Goal: Task Accomplishment & Management: Use online tool/utility

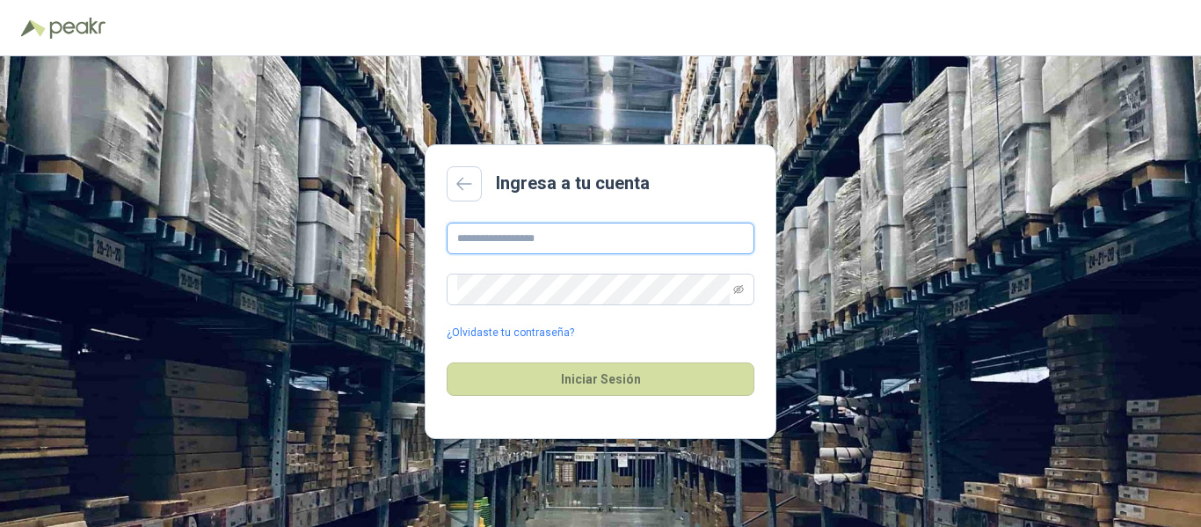
click at [469, 233] on input "text" at bounding box center [601, 239] width 308 height 32
paste input "**********"
type input "**********"
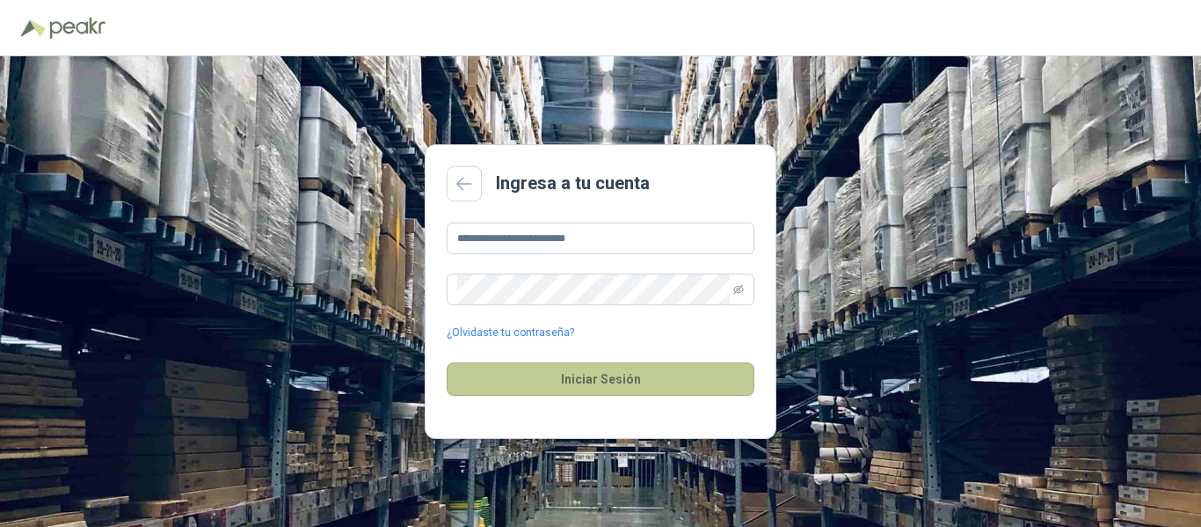
click at [565, 376] on button "Iniciar Sesión" at bounding box center [601, 378] width 308 height 33
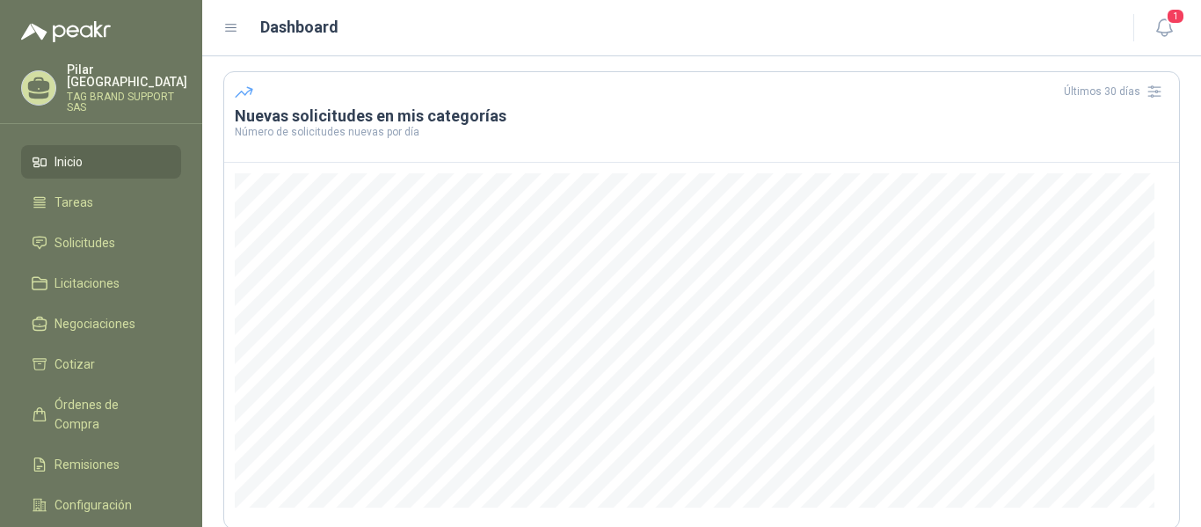
scroll to position [56, 0]
click at [103, 233] on span "Solicitudes" at bounding box center [85, 242] width 61 height 19
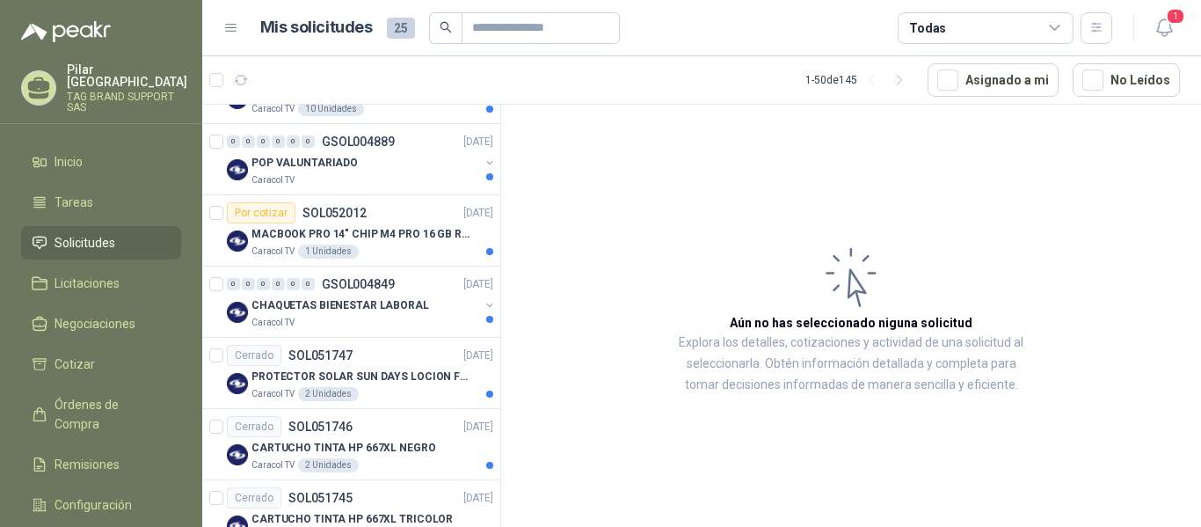
scroll to position [499, 0]
click at [397, 310] on p "CHAQUETAS BIENESTAR LABORAL" at bounding box center [341, 304] width 178 height 17
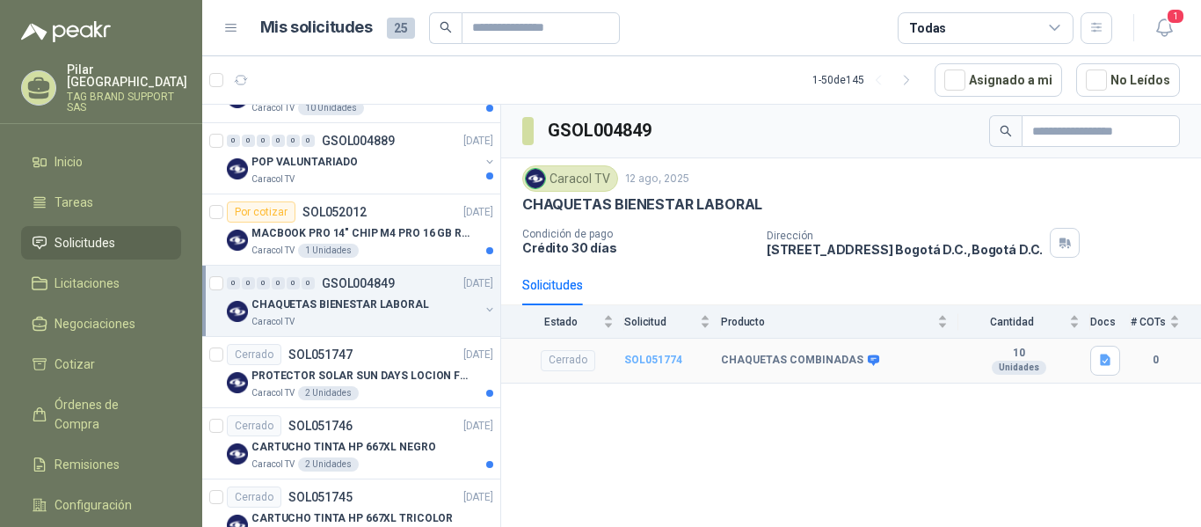
click at [652, 360] on b "SOL051774" at bounding box center [653, 360] width 58 height 12
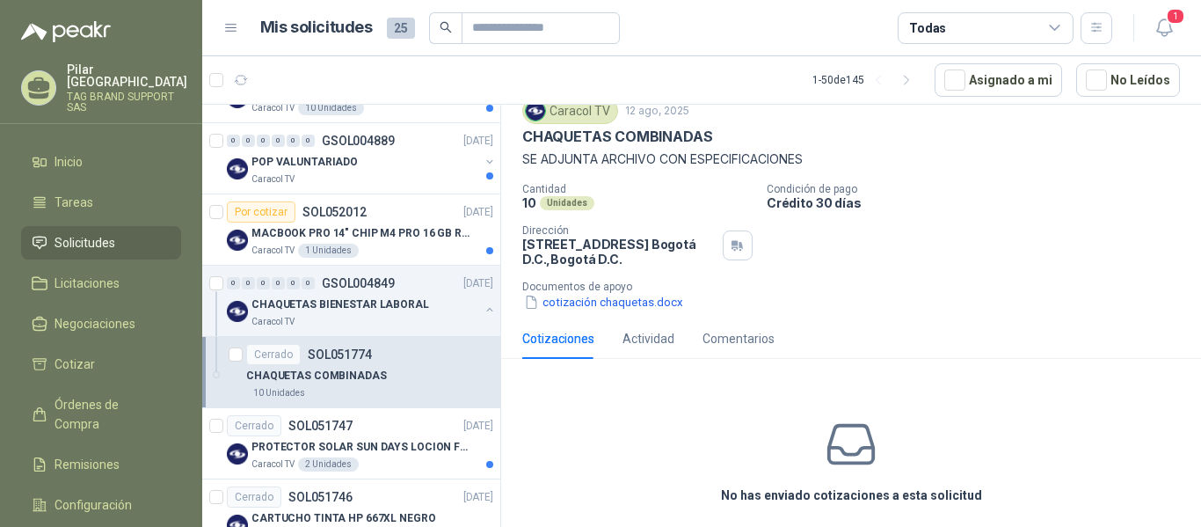
scroll to position [80, 0]
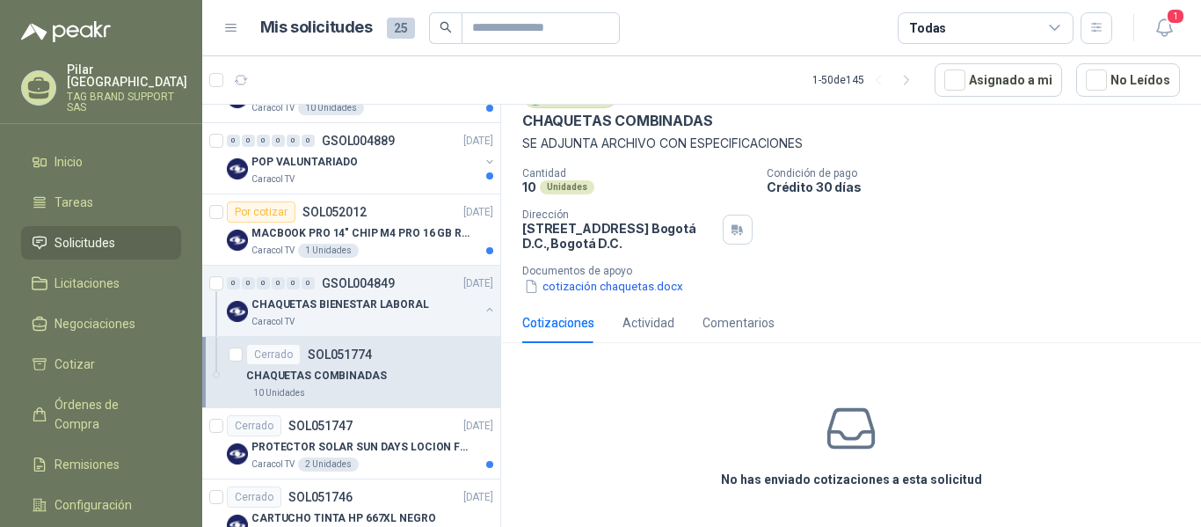
click at [824, 413] on icon at bounding box center [851, 428] width 55 height 55
click at [769, 415] on div "No has enviado cotizaciones a esta solicitud" at bounding box center [851, 445] width 700 height 177
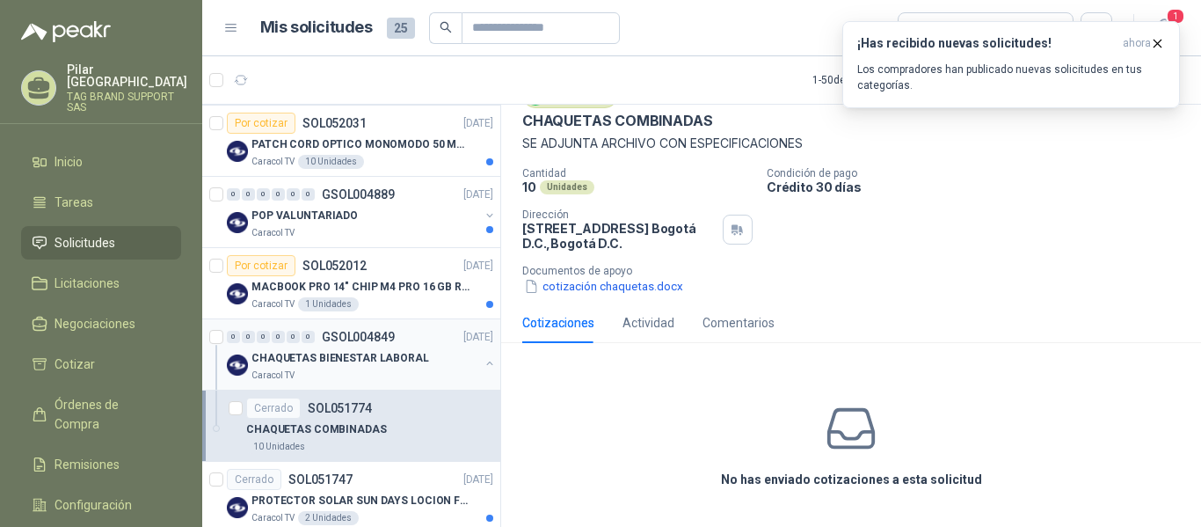
scroll to position [443, 0]
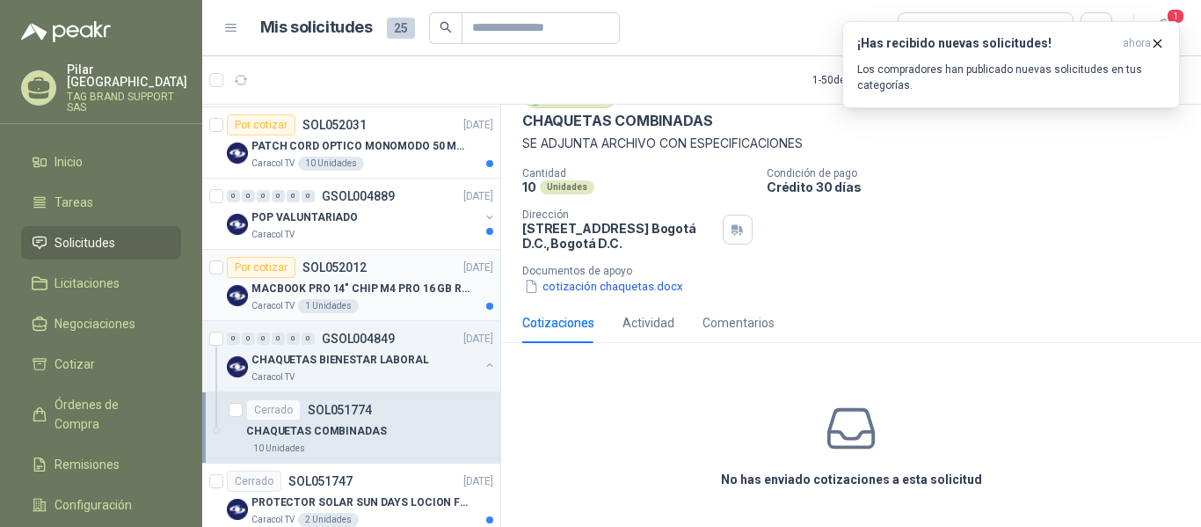
click at [388, 300] on div "Caracol TV 1 Unidades" at bounding box center [373, 306] width 242 height 14
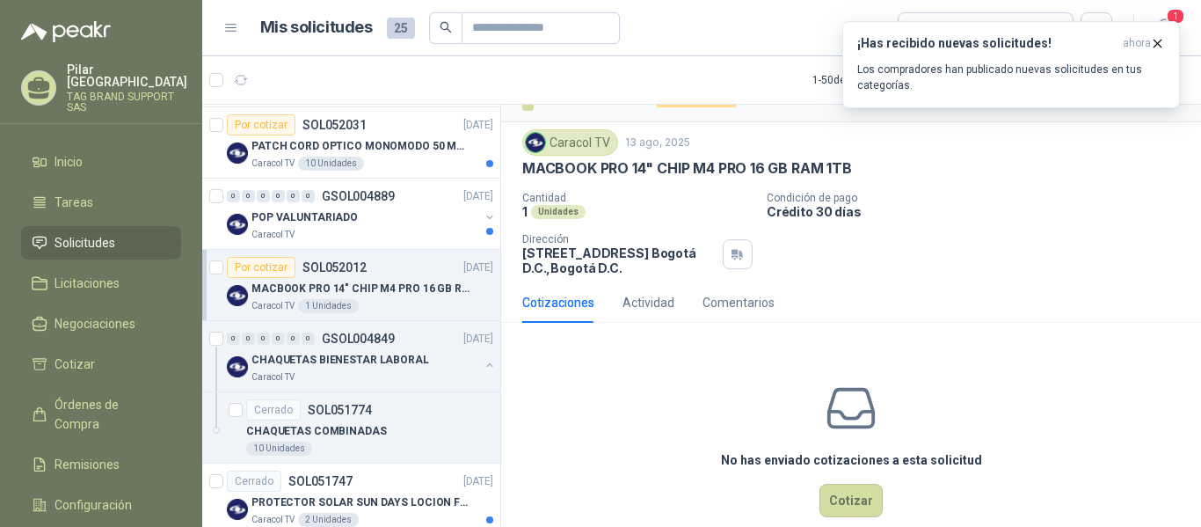
scroll to position [29, 0]
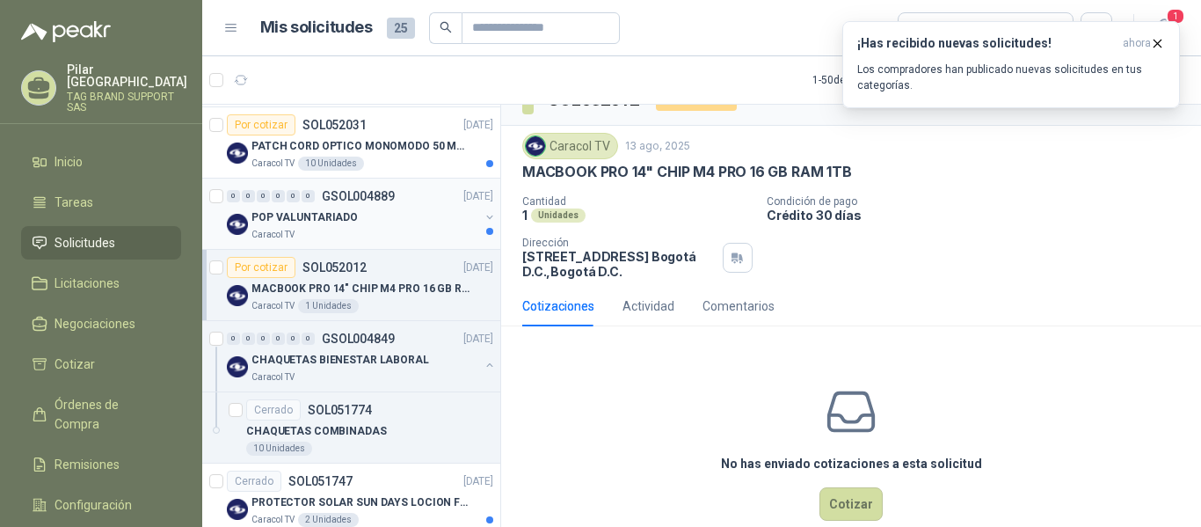
click at [369, 235] on div "Caracol TV" at bounding box center [366, 235] width 228 height 14
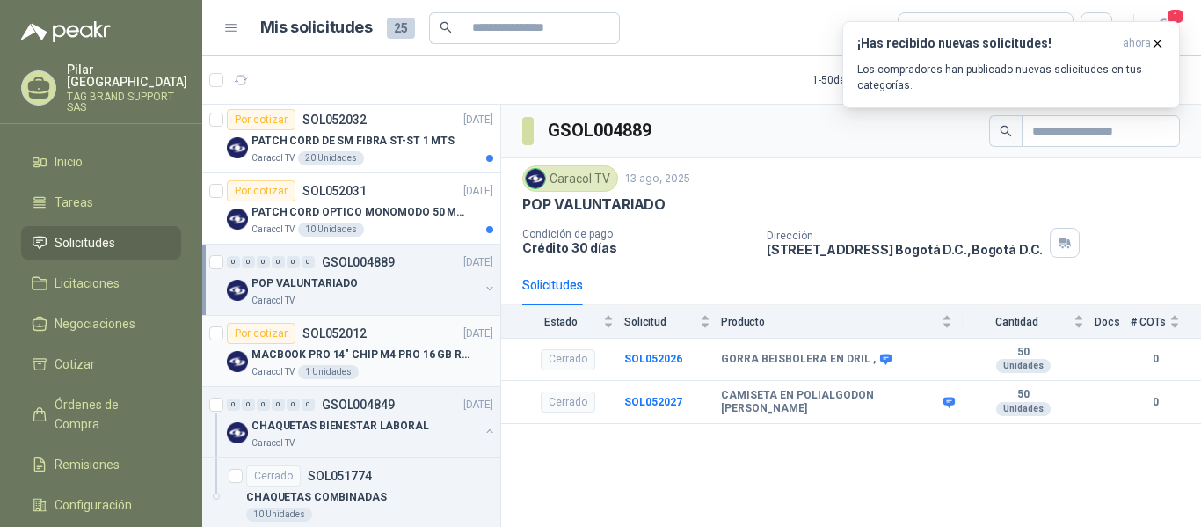
scroll to position [376, 0]
click at [382, 201] on div "Por cotizar SOL052031 [DATE]" at bounding box center [360, 191] width 267 height 21
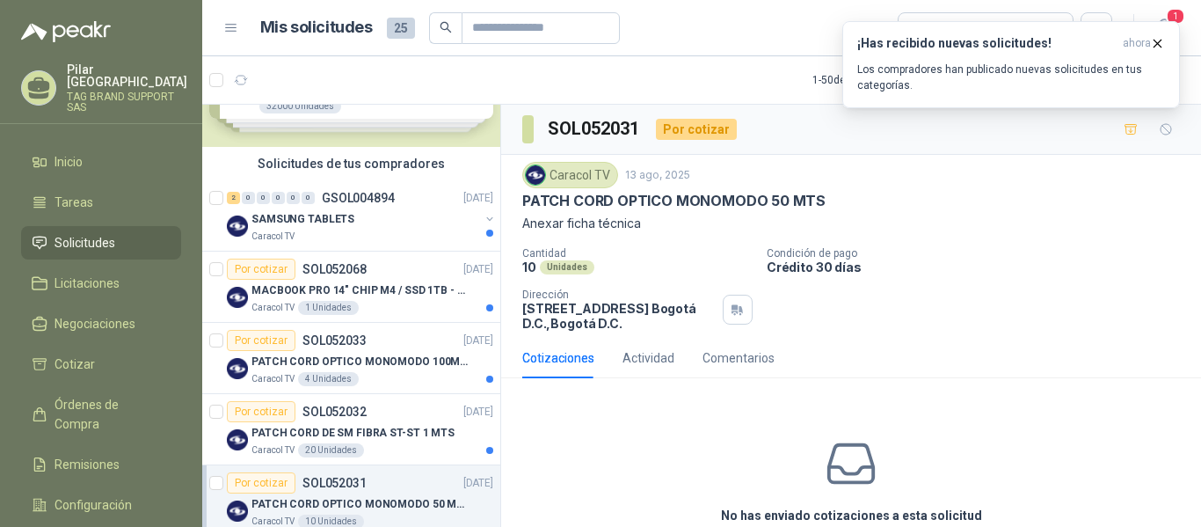
scroll to position [84, 0]
click at [327, 230] on div "SAMSUNG TABLETS" at bounding box center [366, 220] width 228 height 21
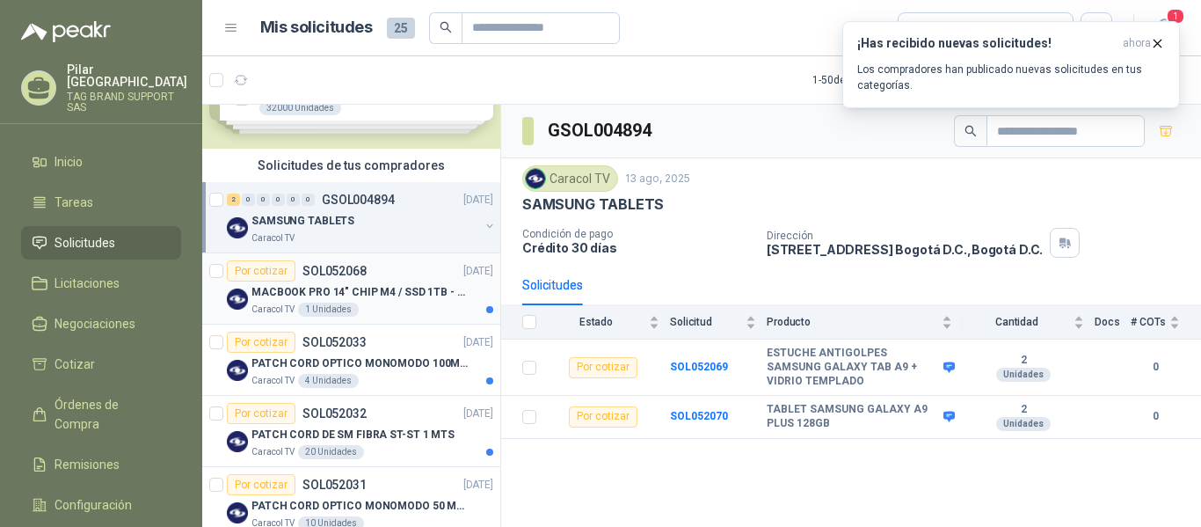
click at [413, 304] on div "Caracol TV 1 Unidades" at bounding box center [373, 310] width 242 height 14
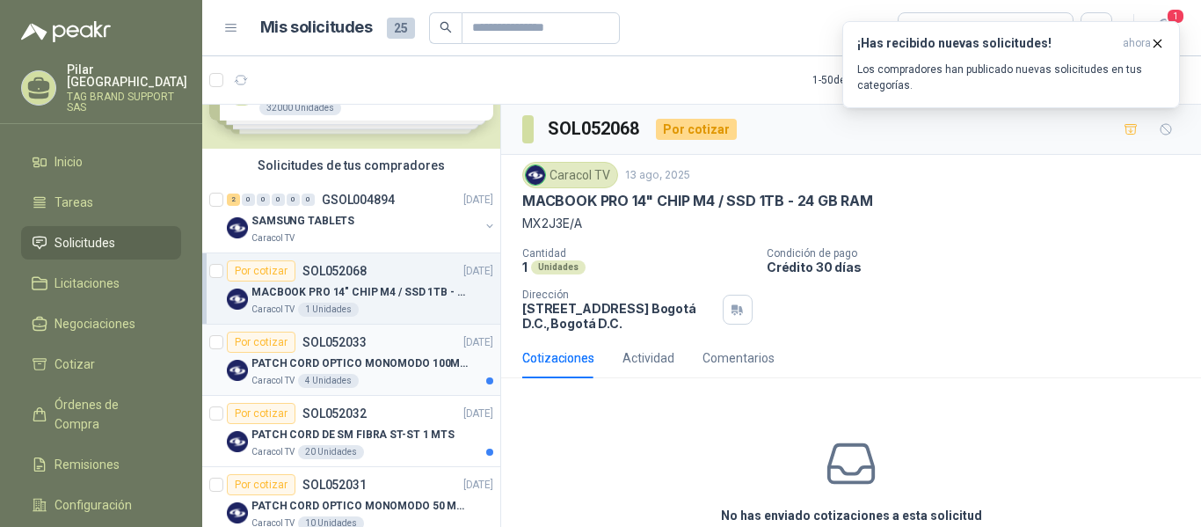
click at [403, 347] on div "Por cotizar SOL052033 [DATE]" at bounding box center [360, 342] width 267 height 21
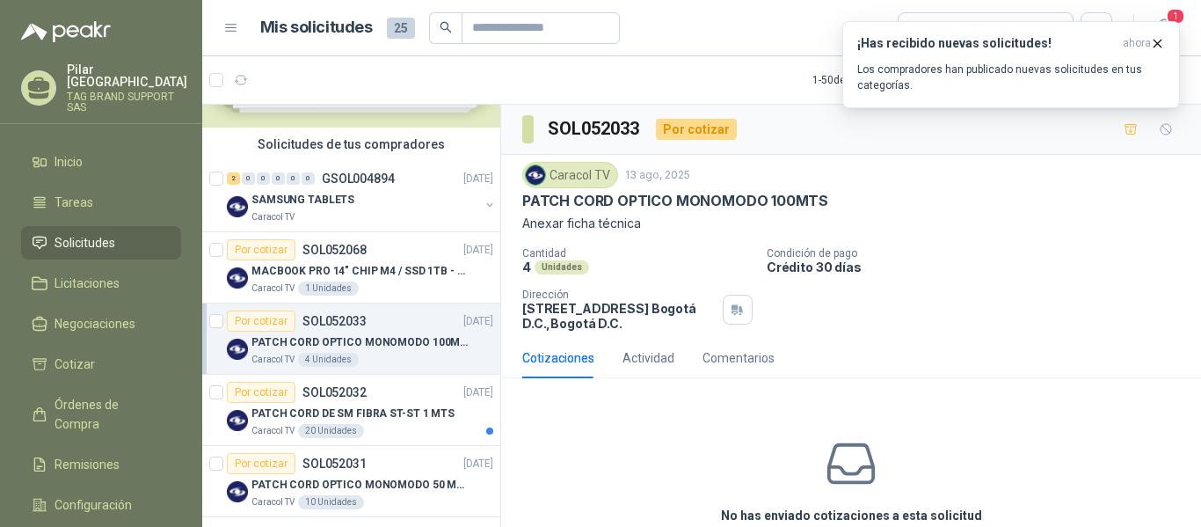
scroll to position [106, 0]
drag, startPoint x: 521, startPoint y: 200, endPoint x: 843, endPoint y: 201, distance: 322.8
click at [843, 201] on div "Caracol TV [DATE] PATCH CORD OPTICO MONOMODO 100MTS Anexar ficha técnica Cantid…" at bounding box center [851, 246] width 700 height 183
copy p "PATCH CORD OPTICO MONOMODO 100MTS"
click at [1157, 44] on icon "button" at bounding box center [1158, 43] width 7 height 7
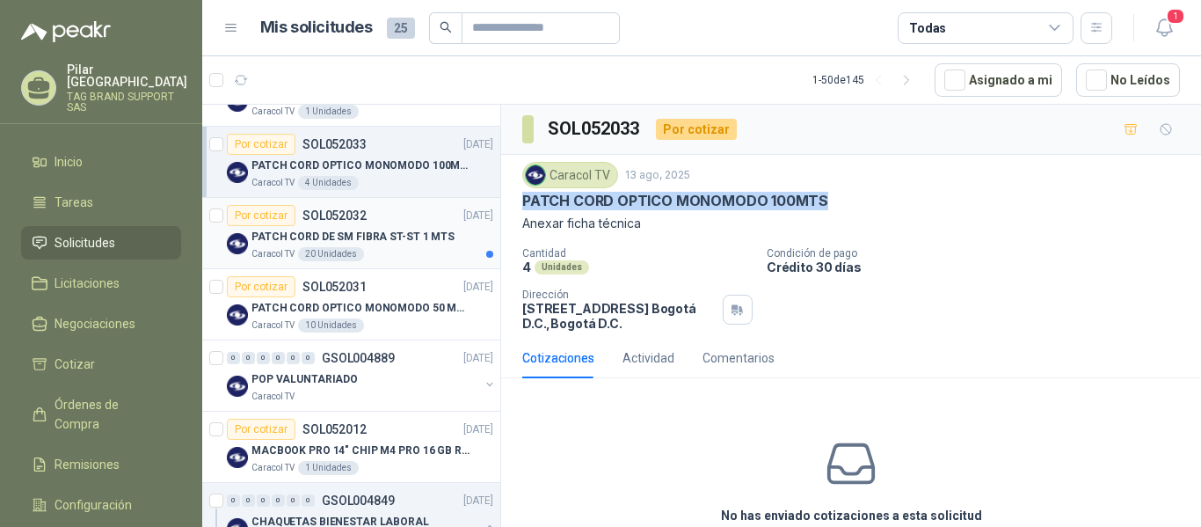
scroll to position [283, 0]
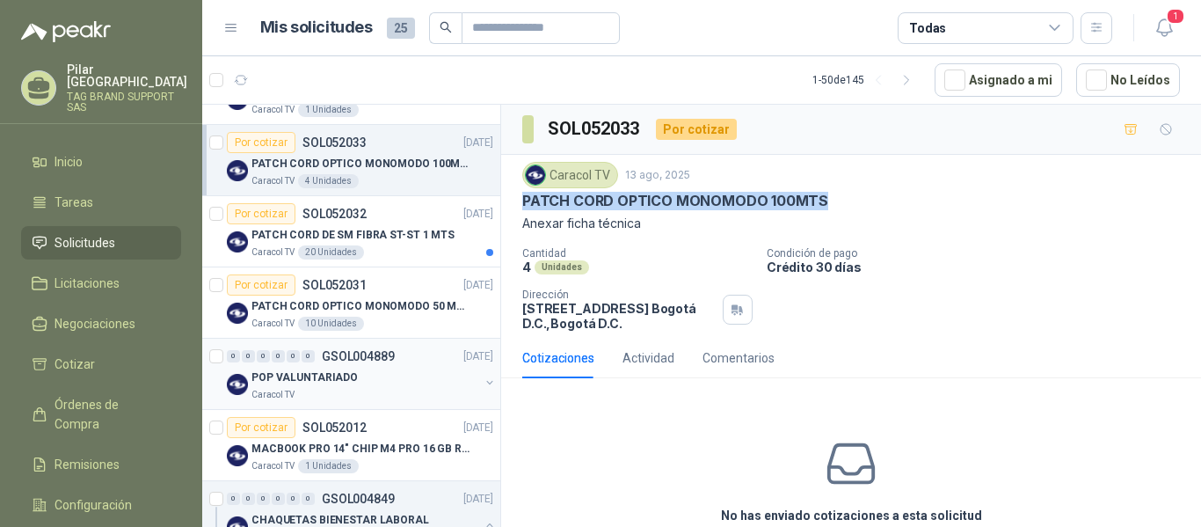
click at [366, 381] on div "POP VALUNTARIADO" at bounding box center [366, 377] width 228 height 21
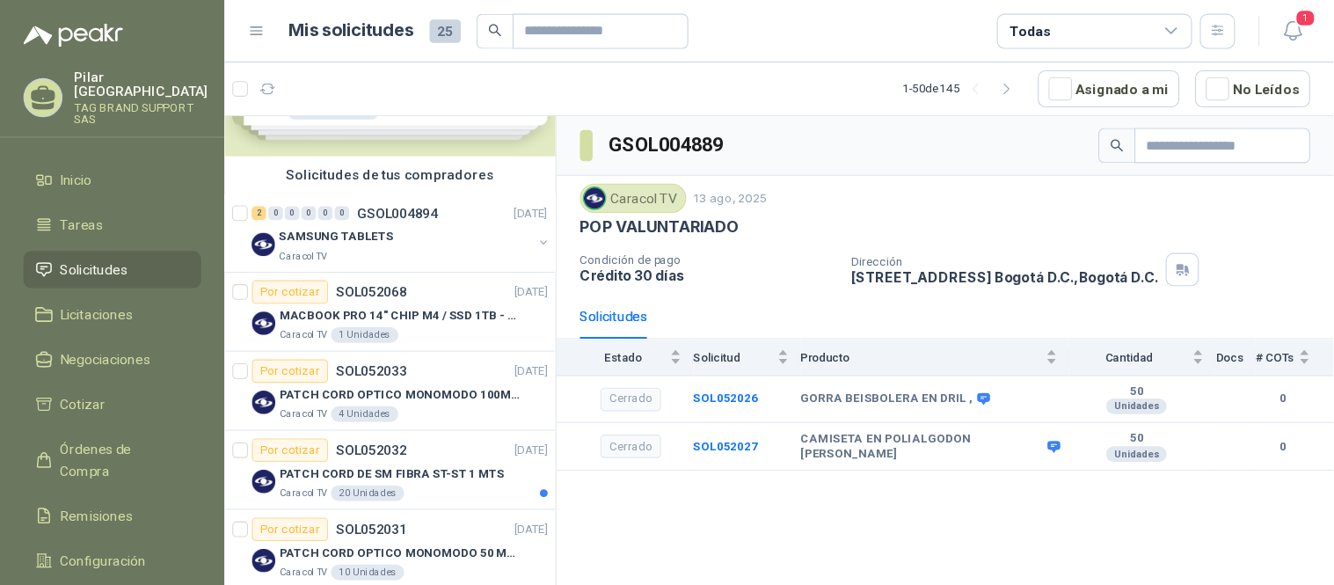
scroll to position [91, 0]
click at [369, 281] on p "MACBOOK PRO 14" CHIP M4 / SSD 1TB - 24 GB RAM" at bounding box center [361, 285] width 219 height 17
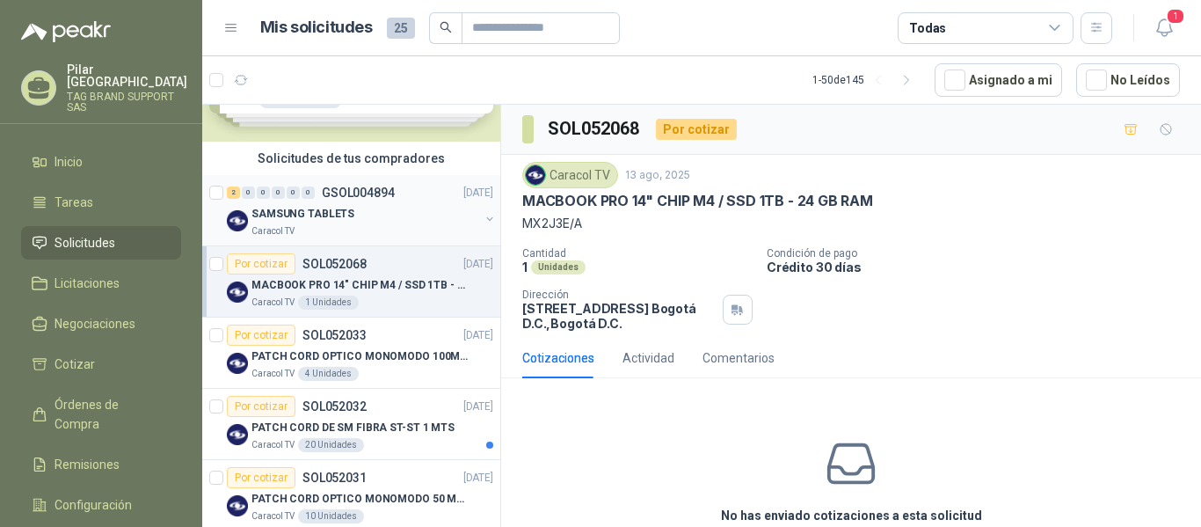
click at [371, 229] on div "Caracol TV" at bounding box center [366, 231] width 228 height 14
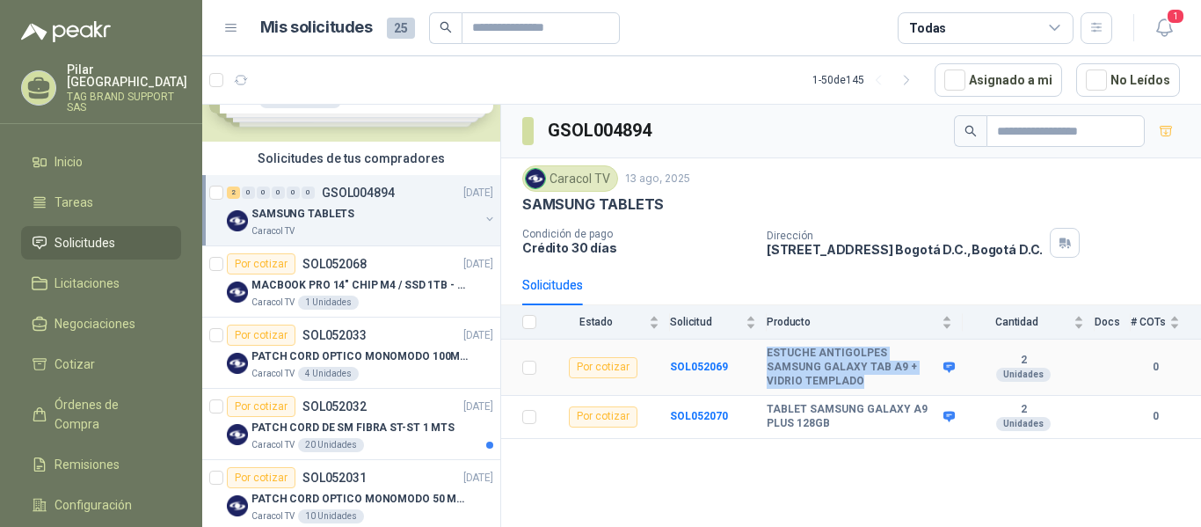
drag, startPoint x: 828, startPoint y: 385, endPoint x: 768, endPoint y: 348, distance: 70.3
click at [768, 348] on b "ESTUCHE ANTIGOLPES SAMSUNG GALAXY TAB A9 + VIDRIO TEMPLADO" at bounding box center [853, 367] width 172 height 41
copy b "ESTUCHE ANTIGOLPES SAMSUNG GALAXY TAB A9 + VIDRIO TEMPLADO"
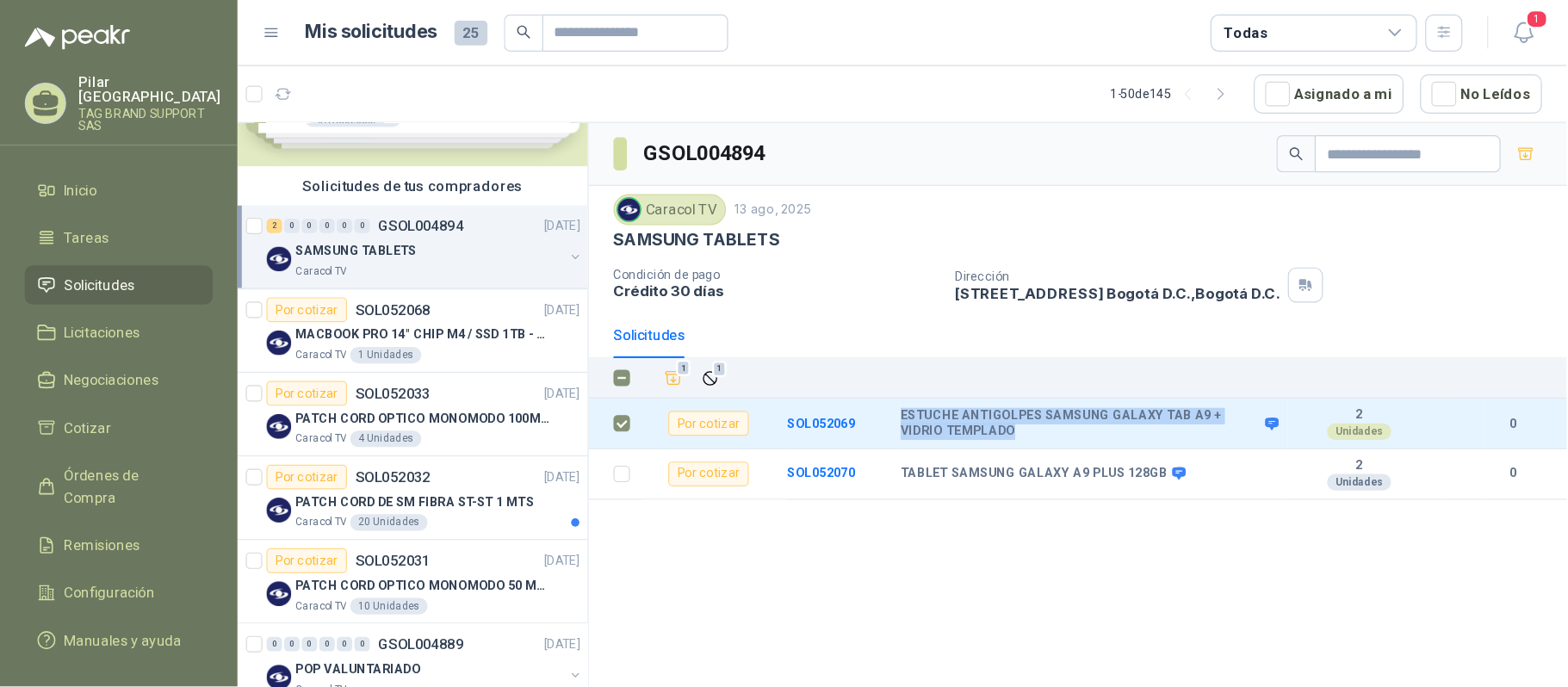
scroll to position [89, 0]
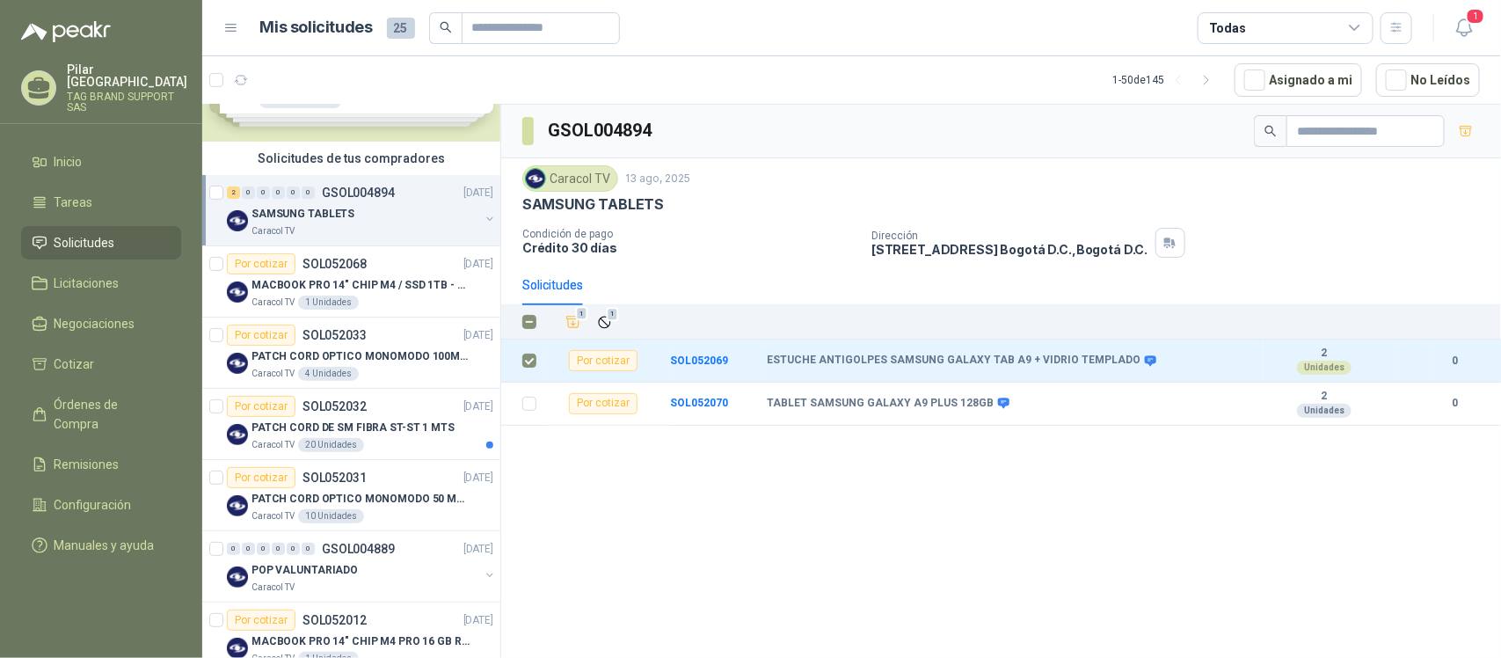
drag, startPoint x: 1119, startPoint y: 0, endPoint x: 969, endPoint y: 486, distance: 508.9
click at [969, 486] on div "GSOL004894 Caracol TV [DATE] SAMSUNG TABLETS Condición de pago Crédito 30 días …" at bounding box center [1001, 384] width 1000 height 559
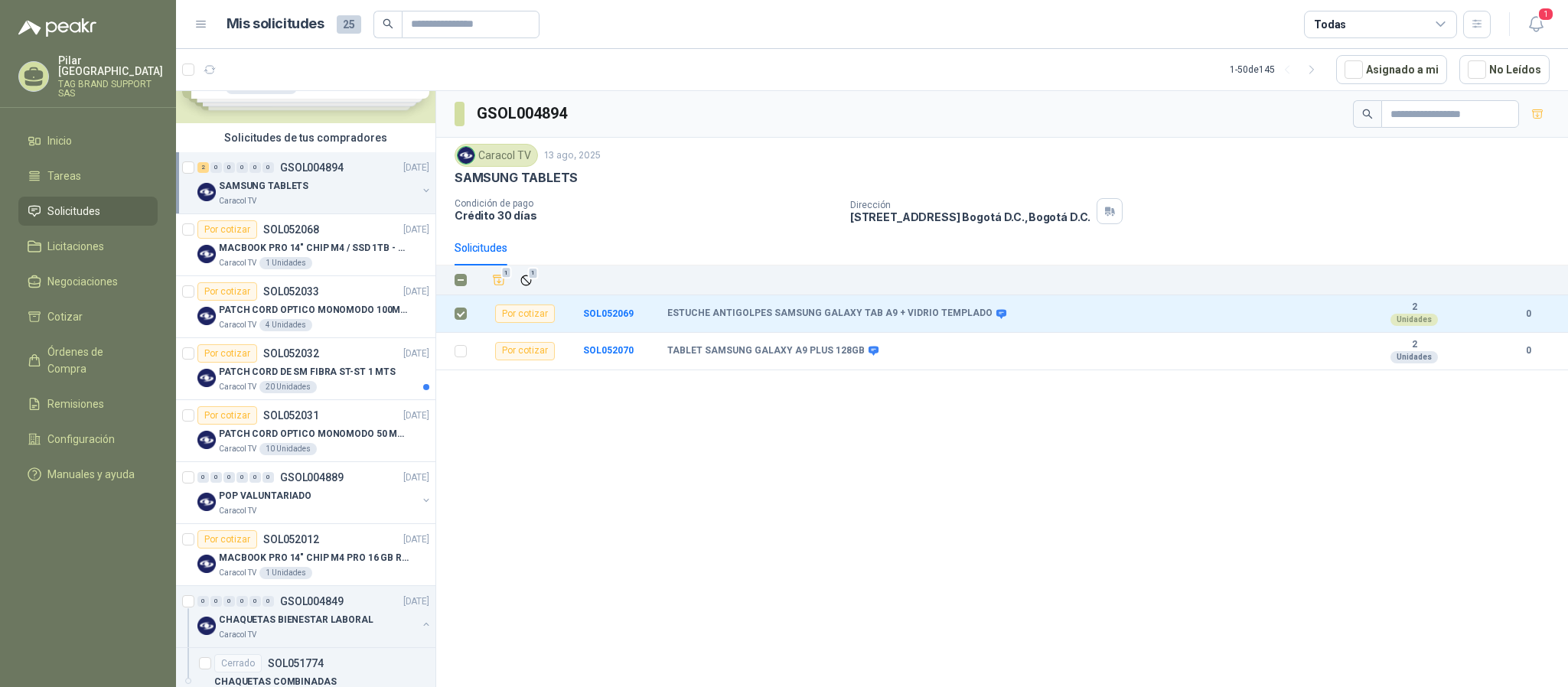
drag, startPoint x: 1218, startPoint y: 1, endPoint x: 992, endPoint y: 436, distance: 490.2
click at [992, 436] on div "GSOL004894 Caracol TV [DATE] SAMSUNG TABLETS Condición de pago Crédito 30 días …" at bounding box center [1002, 391] width 1132 height 601
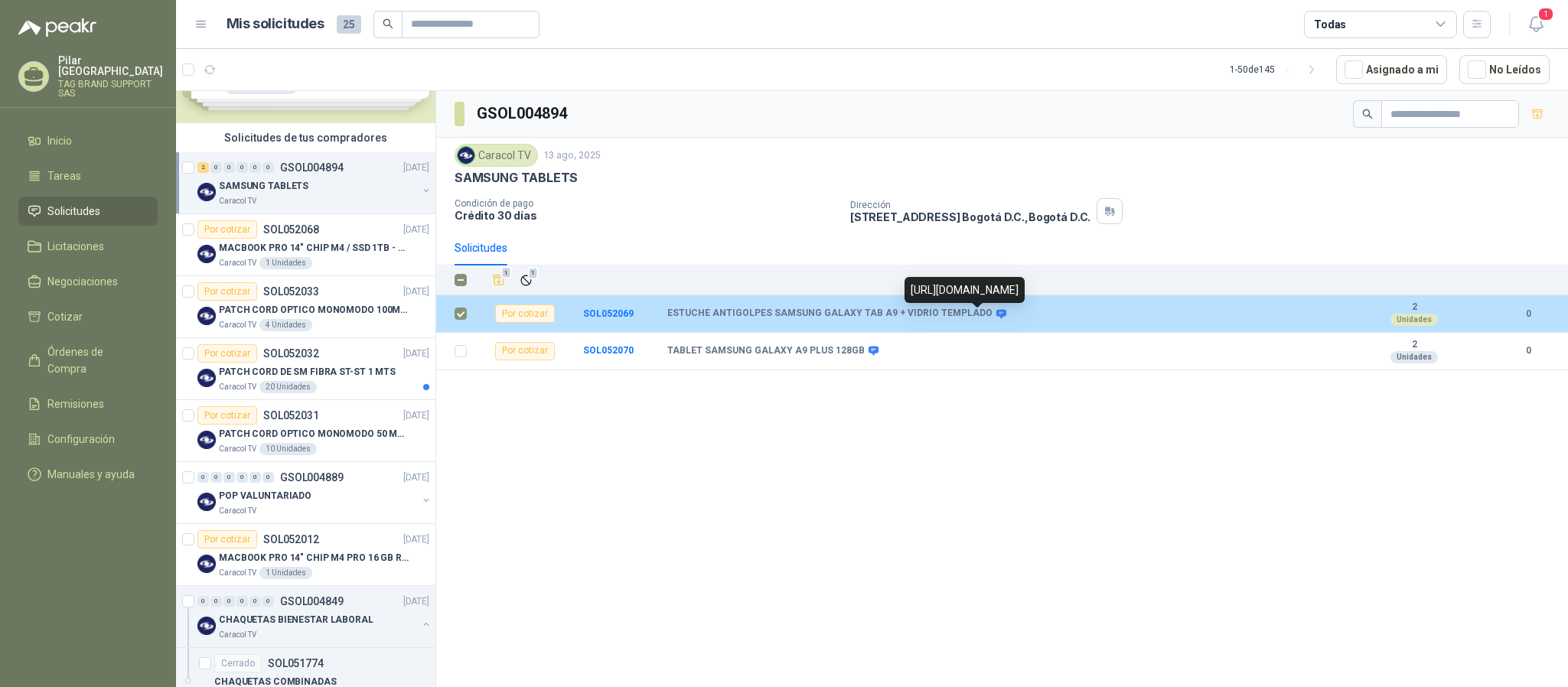
click at [995, 317] on icon at bounding box center [1001, 313] width 11 height 11
click at [939, 315] on b "ESTUCHE ANTIGOLPES SAMSUNG GALAXY TAB A9 + VIDRIO TEMPLADO" at bounding box center [830, 314] width 325 height 12
click at [510, 317] on div "Por cotizar" at bounding box center [525, 313] width 60 height 18
click at [601, 315] on b "SOL052069" at bounding box center [608, 313] width 50 height 10
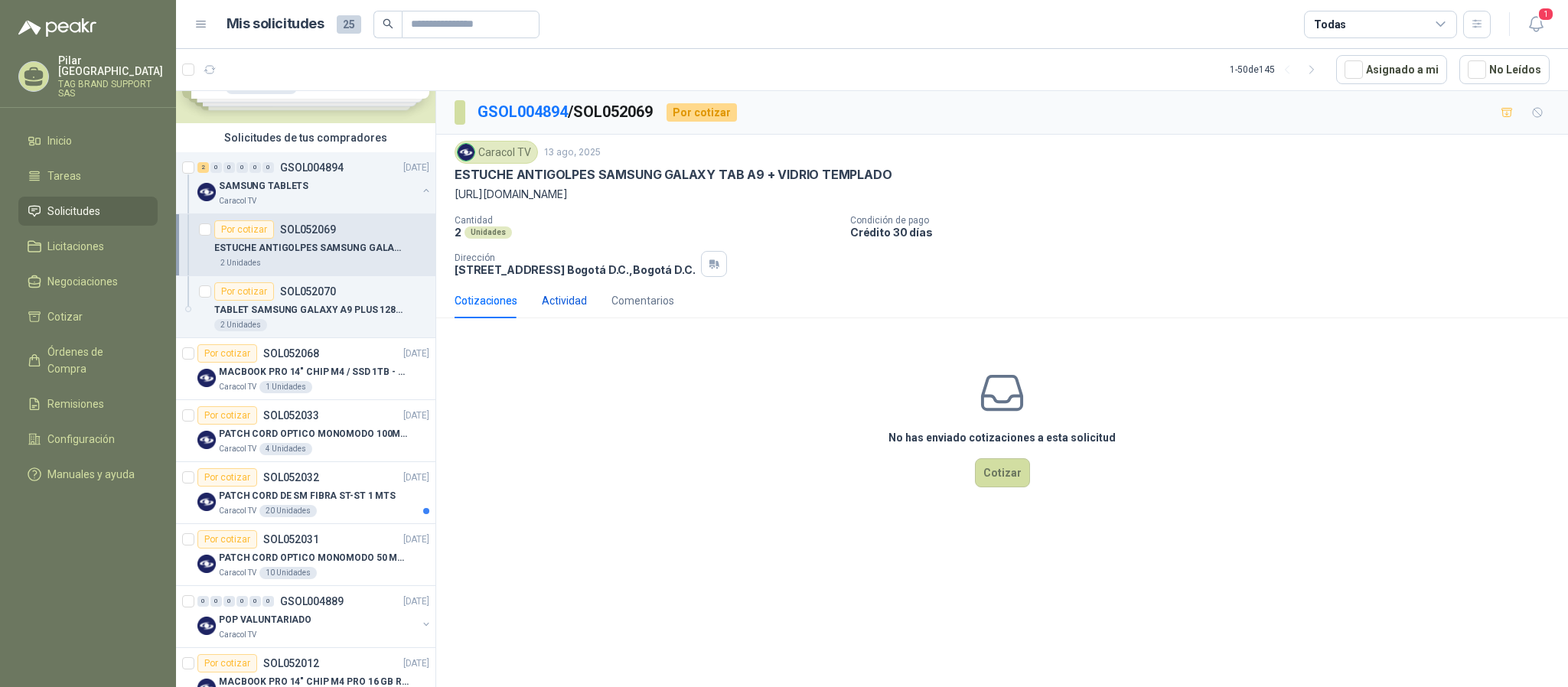
click at [569, 303] on div "Actividad" at bounding box center [565, 300] width 45 height 17
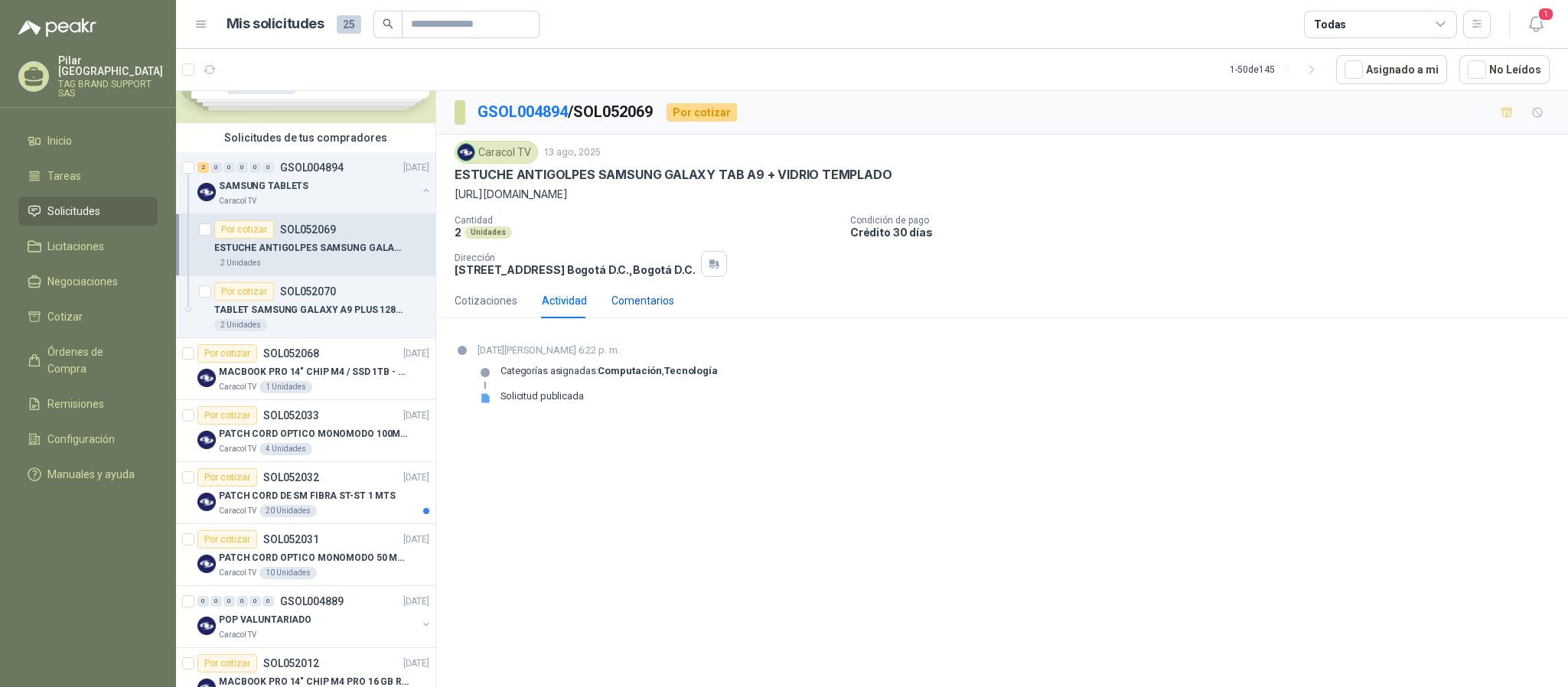
click at [626, 308] on div "Comentarios" at bounding box center [643, 300] width 63 height 17
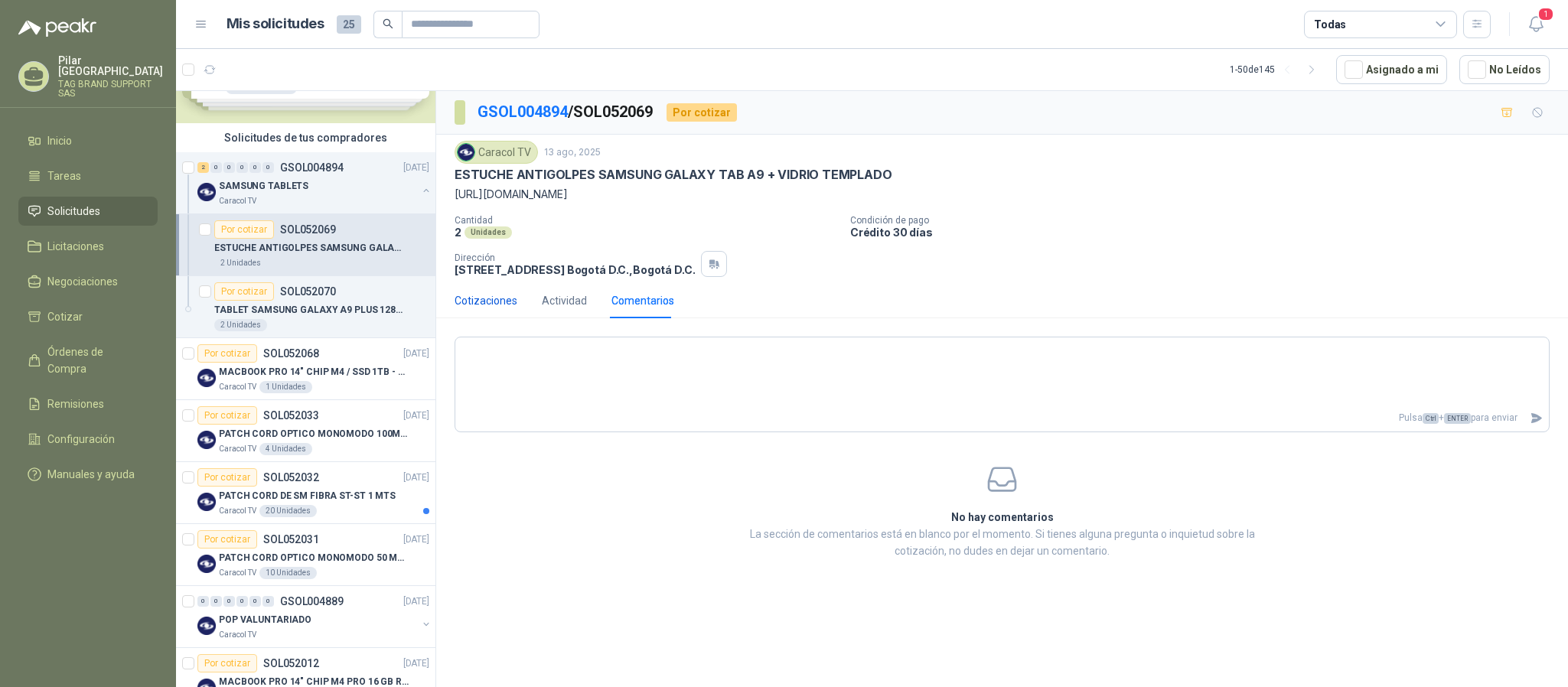
click at [497, 303] on div "Cotizaciones" at bounding box center [486, 300] width 63 height 17
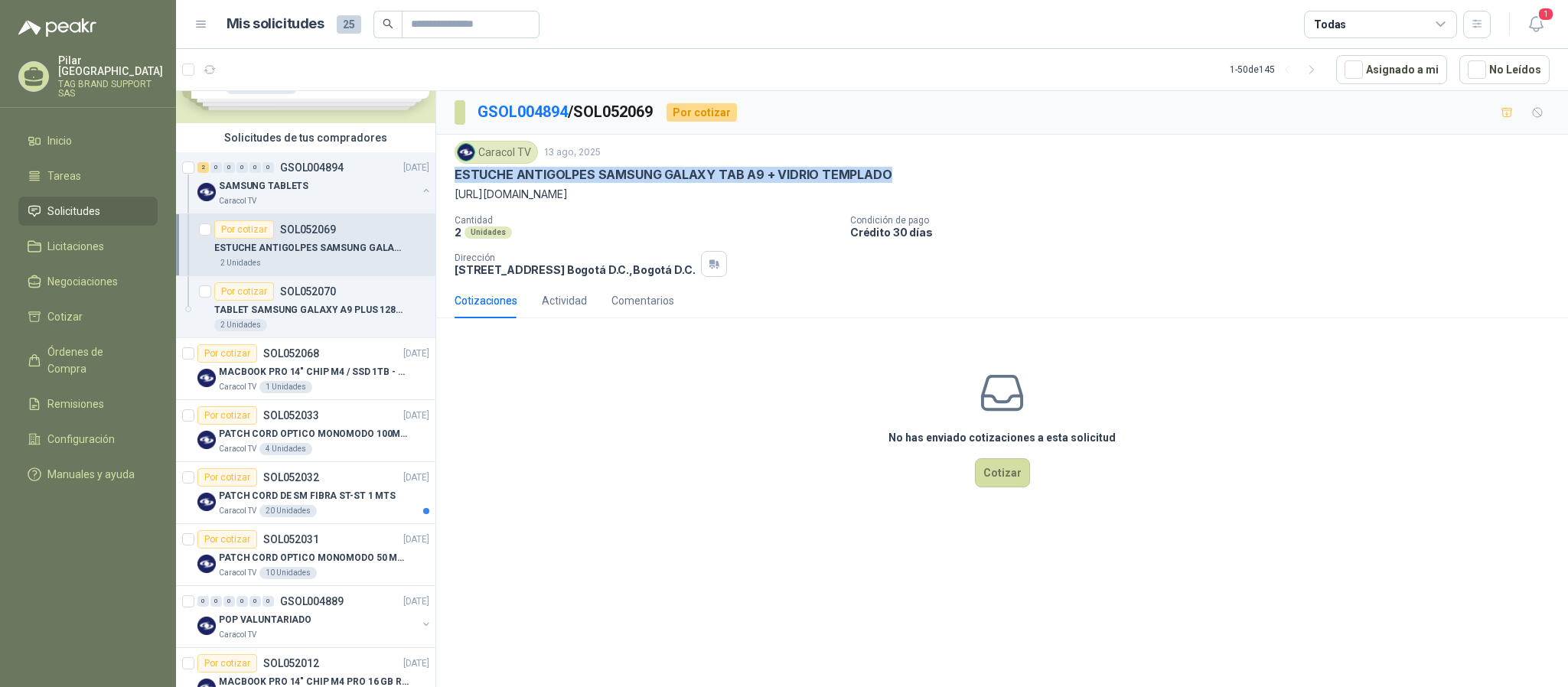
drag, startPoint x: 452, startPoint y: 177, endPoint x: 887, endPoint y: 170, distance: 435.1
click at [887, 170] on div "Caracol TV [DATE] ESTUCHE ANTIGOLPES SAMSUNG GALAXY TAB A9 + VIDRIO TEMPLADO [U…" at bounding box center [1002, 209] width 1132 height 149
copy p "ESTUCHE ANTIGOLPES SAMSUNG GALAXY TAB A9 + VIDRIO TEMPLADO"
click at [324, 243] on p "ESTUCHE ANTIGOLPES SAMSUNG GALAXY TAB A9 + VIDRIO TEMPLADO" at bounding box center [309, 248] width 191 height 15
click at [326, 301] on div "Por cotizar SOL052070" at bounding box center [275, 291] width 122 height 18
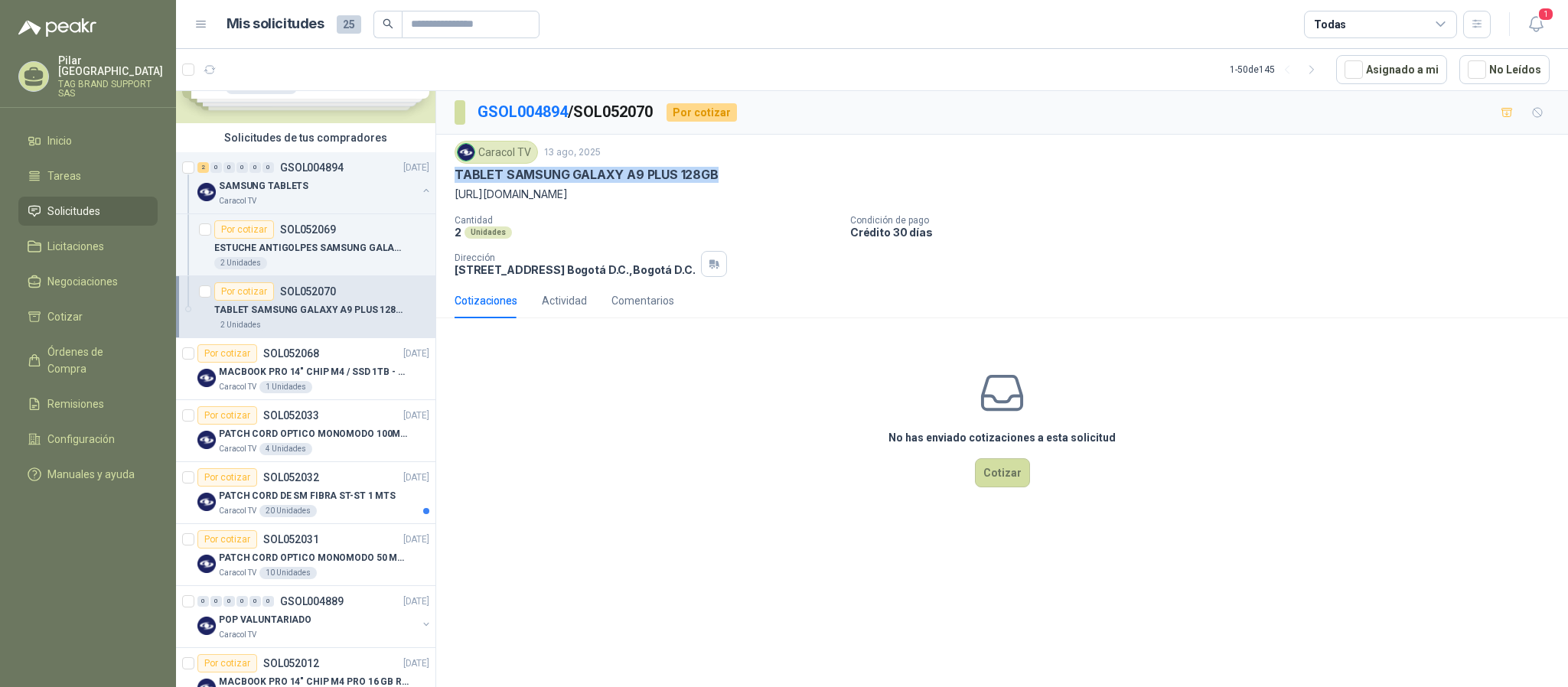
drag, startPoint x: 451, startPoint y: 177, endPoint x: 724, endPoint y: 180, distance: 273.0
click at [724, 180] on div "Caracol TV [DATE] TABLET SAMSUNG GALAXY A9 PLUS 128GB [URL][DOMAIN_NAME] Cantid…" at bounding box center [1002, 209] width 1132 height 149
copy p "TABLET SAMSUNG GALAXY A9 PLUS 128GB"
drag, startPoint x: 457, startPoint y: 269, endPoint x: 677, endPoint y: 274, distance: 220.1
click at [677, 274] on p "[STREET_ADDRESS] , [GEOGRAPHIC_DATA] D.C." at bounding box center [574, 270] width 240 height 13
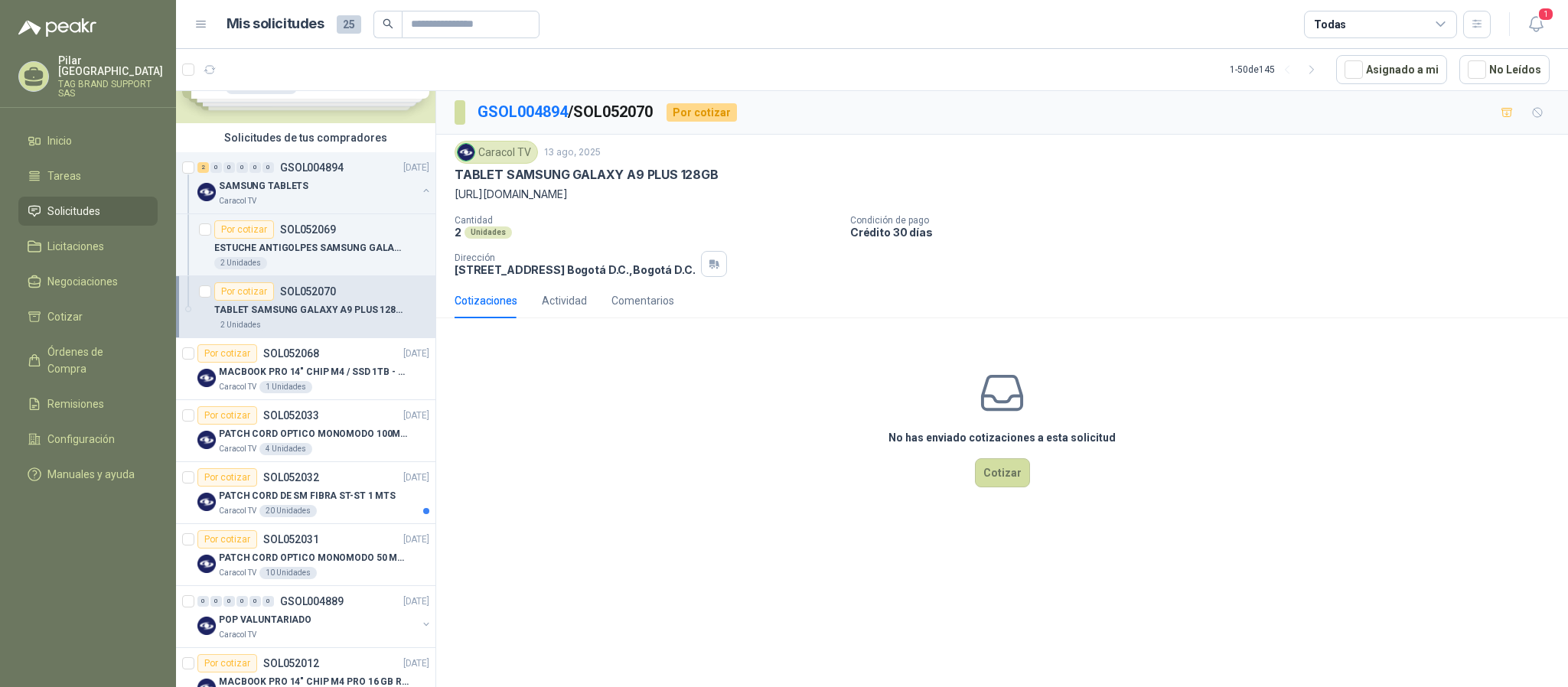
click at [590, 342] on div "No has enviado cotizaciones a esta solicitud Cotizar" at bounding box center [1002, 428] width 1132 height 195
click at [546, 354] on div "No has enviado cotizaciones a esta solicitud Cotizar" at bounding box center [1002, 428] width 1132 height 195
click at [306, 190] on div "SAMSUNG TABLETS" at bounding box center [318, 185] width 198 height 18
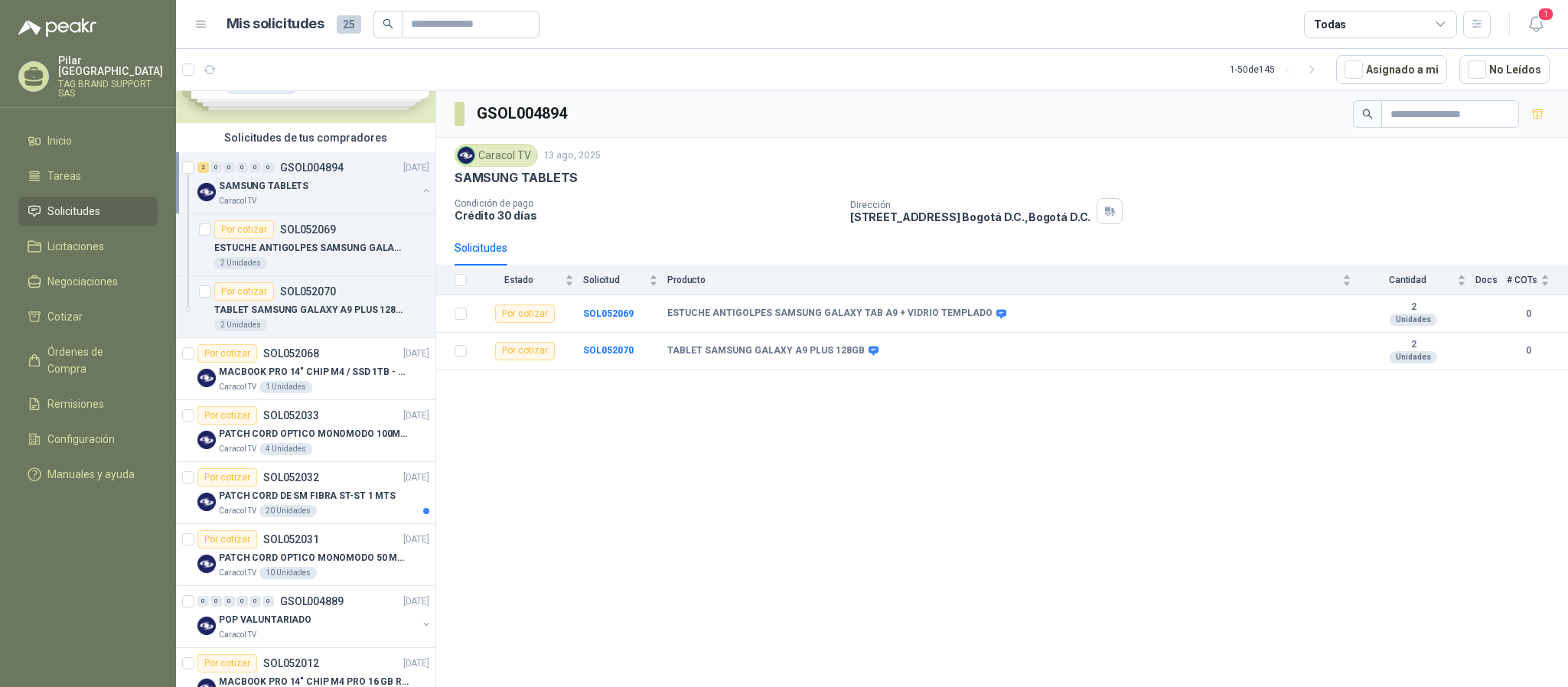
click at [420, 194] on button "button" at bounding box center [426, 190] width 12 height 12
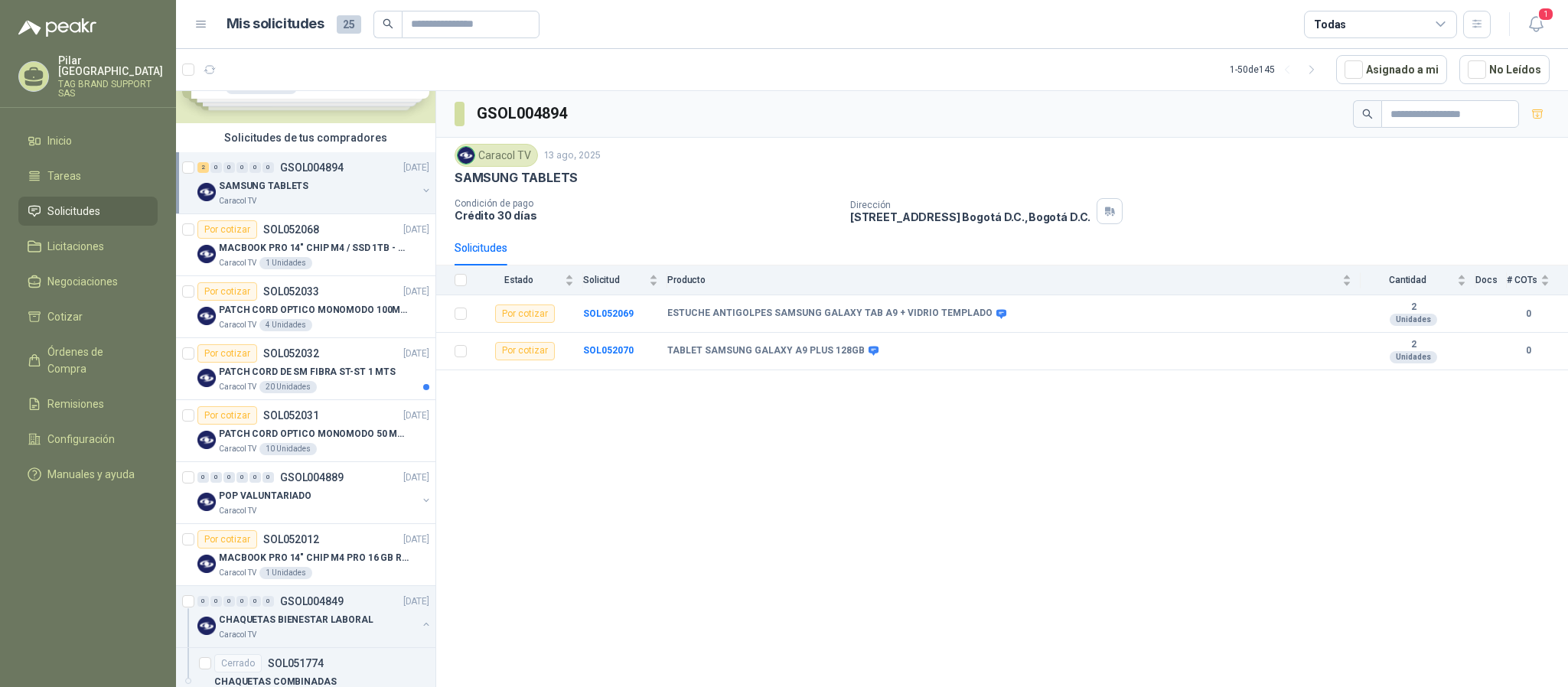
click at [528, 457] on div "GSOL004894 Caracol TV [DATE] SAMSUNG TABLETS Condición de pago Crédito 30 días …" at bounding box center [1002, 391] width 1132 height 601
click at [345, 441] on p "PATCH CORD OPTICO MONOMODO 50 MTS" at bounding box center [314, 434] width 191 height 15
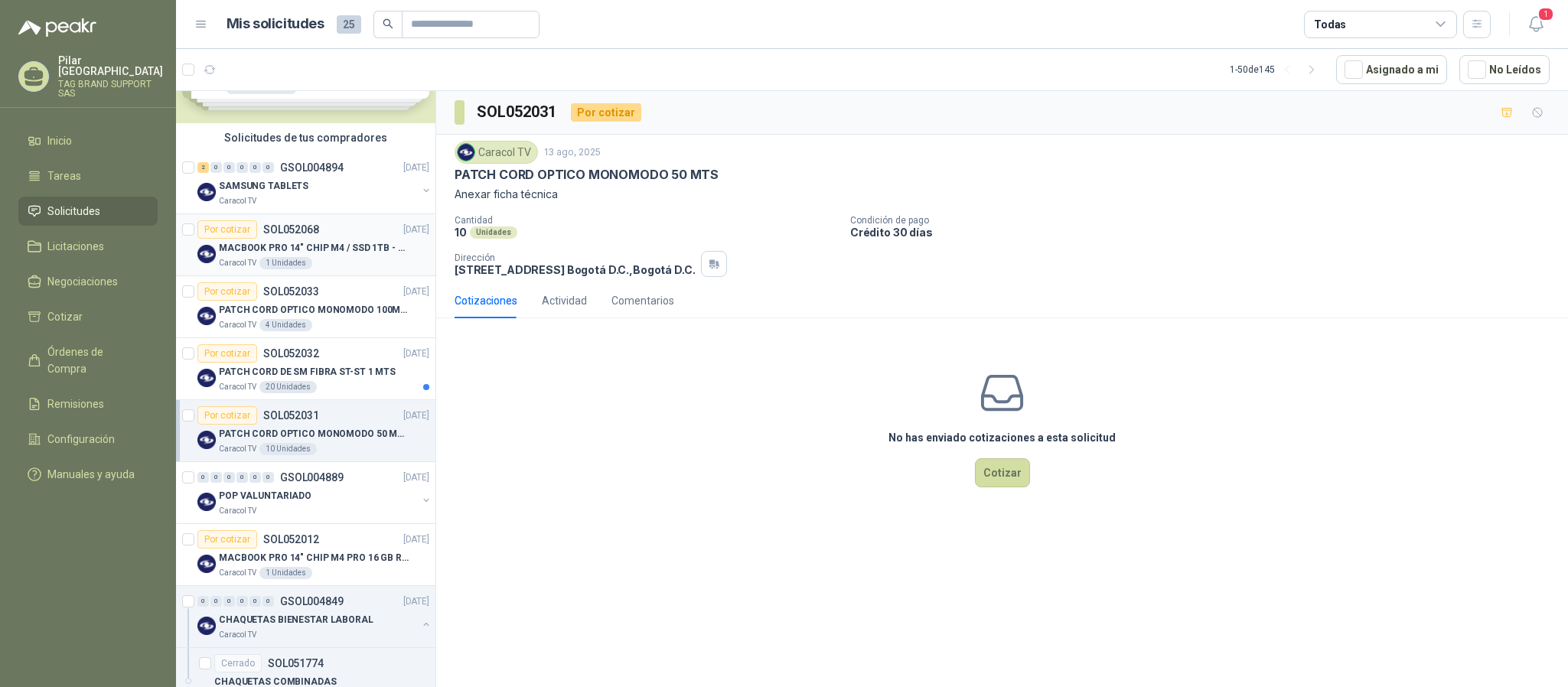
click at [352, 263] on div "Caracol TV 1 Unidades" at bounding box center [325, 263] width 211 height 12
click at [276, 180] on p "SAMSUNG TABLETS" at bounding box center [264, 186] width 90 height 15
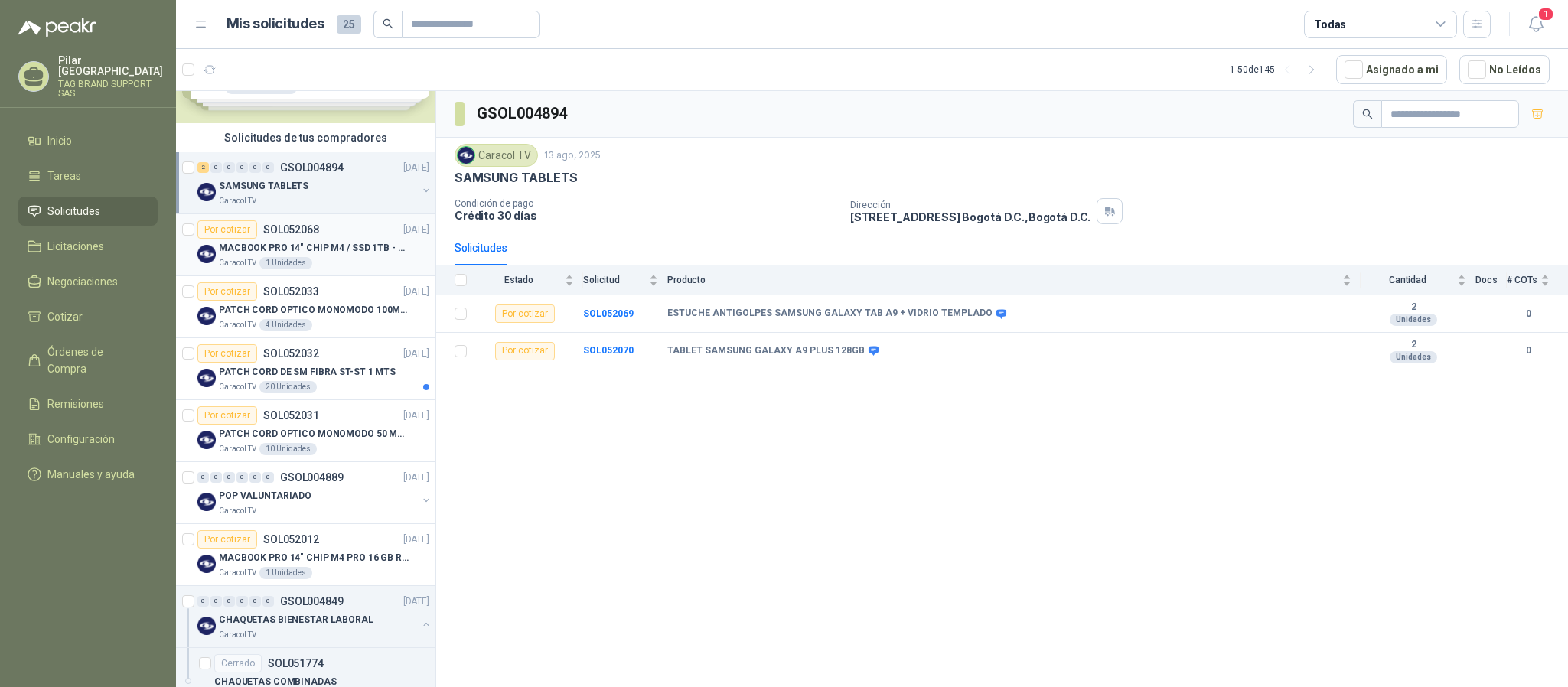
click at [308, 249] on p "MACBOOK PRO 14" CHIP M4 / SSD 1TB - 24 GB RAM" at bounding box center [314, 248] width 191 height 15
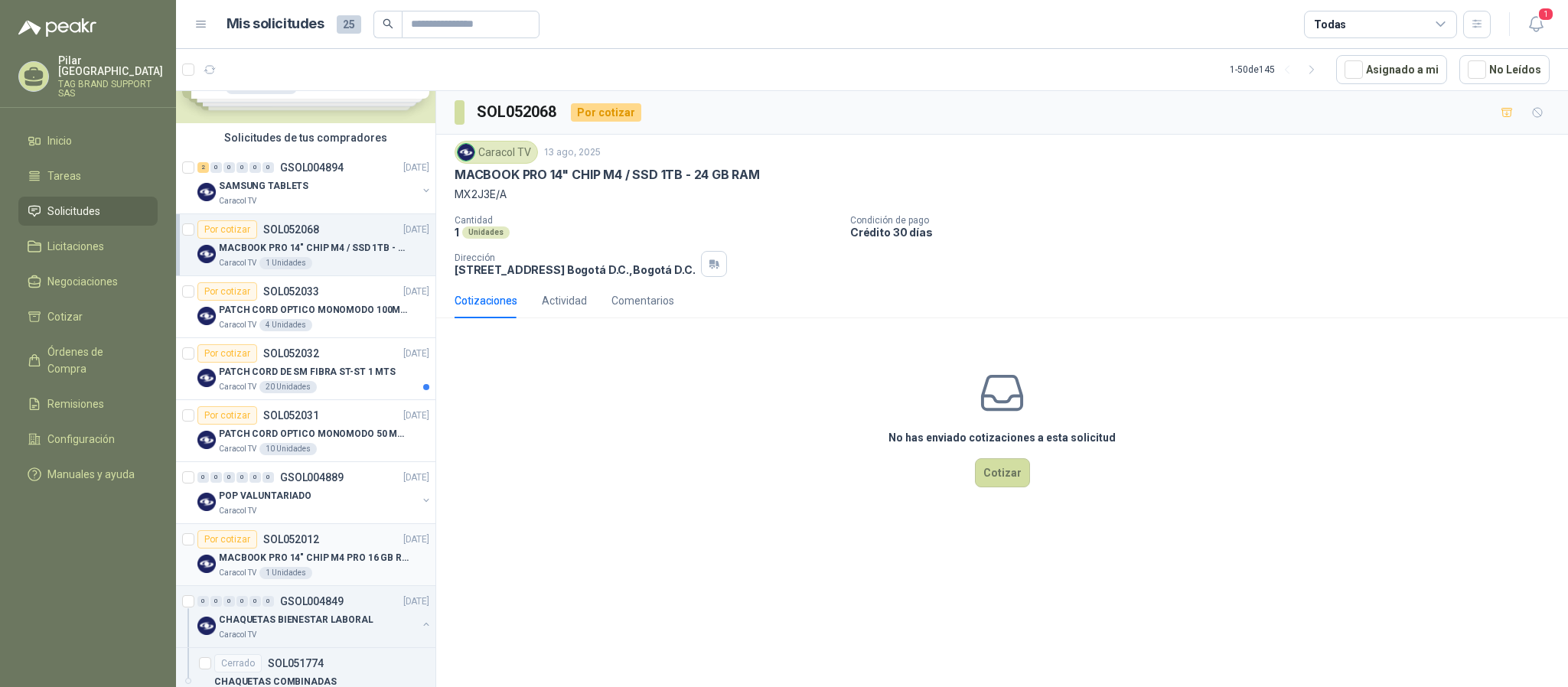
click at [347, 457] on p "MACBOOK PRO 14" CHIP M4 PRO 16 GB RAM 1TB" at bounding box center [314, 557] width 191 height 15
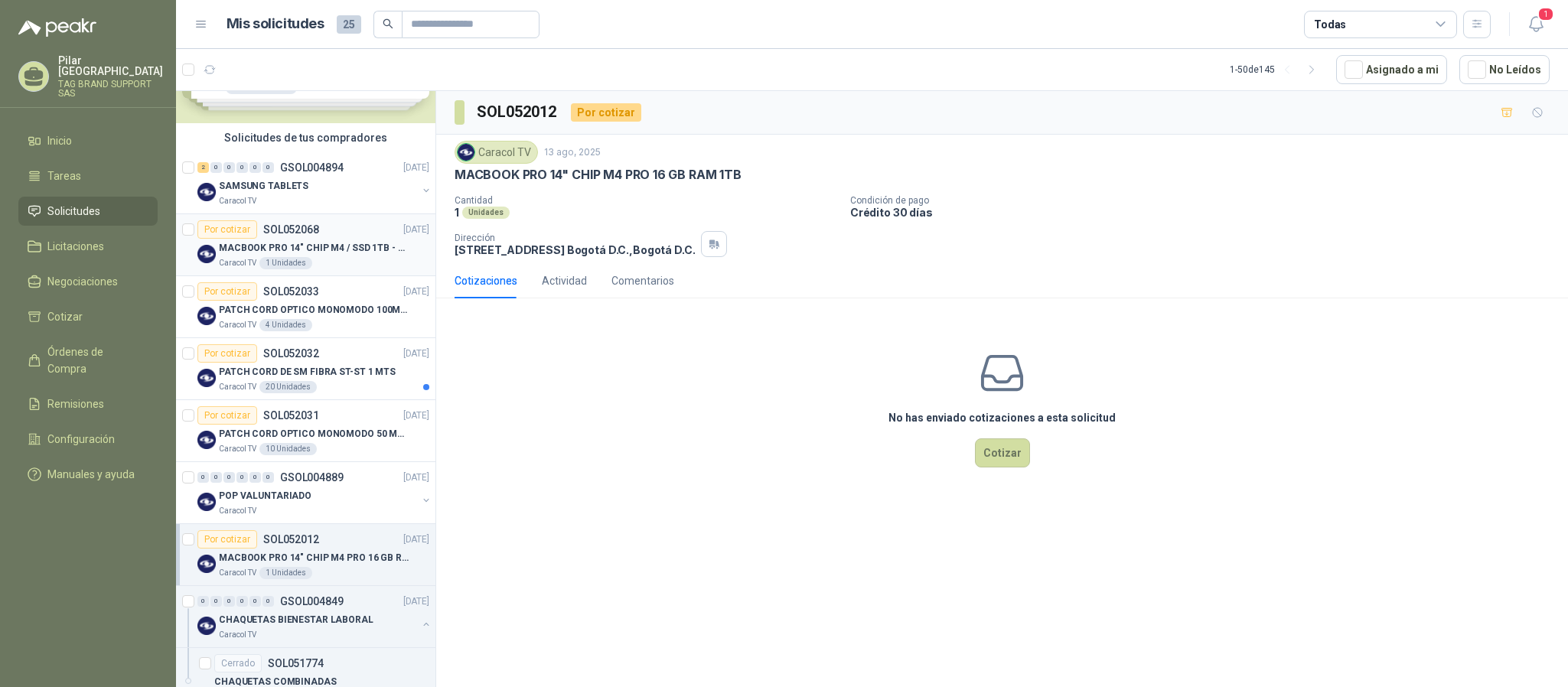
click at [340, 262] on div "Caracol TV 1 Unidades" at bounding box center [325, 263] width 211 height 12
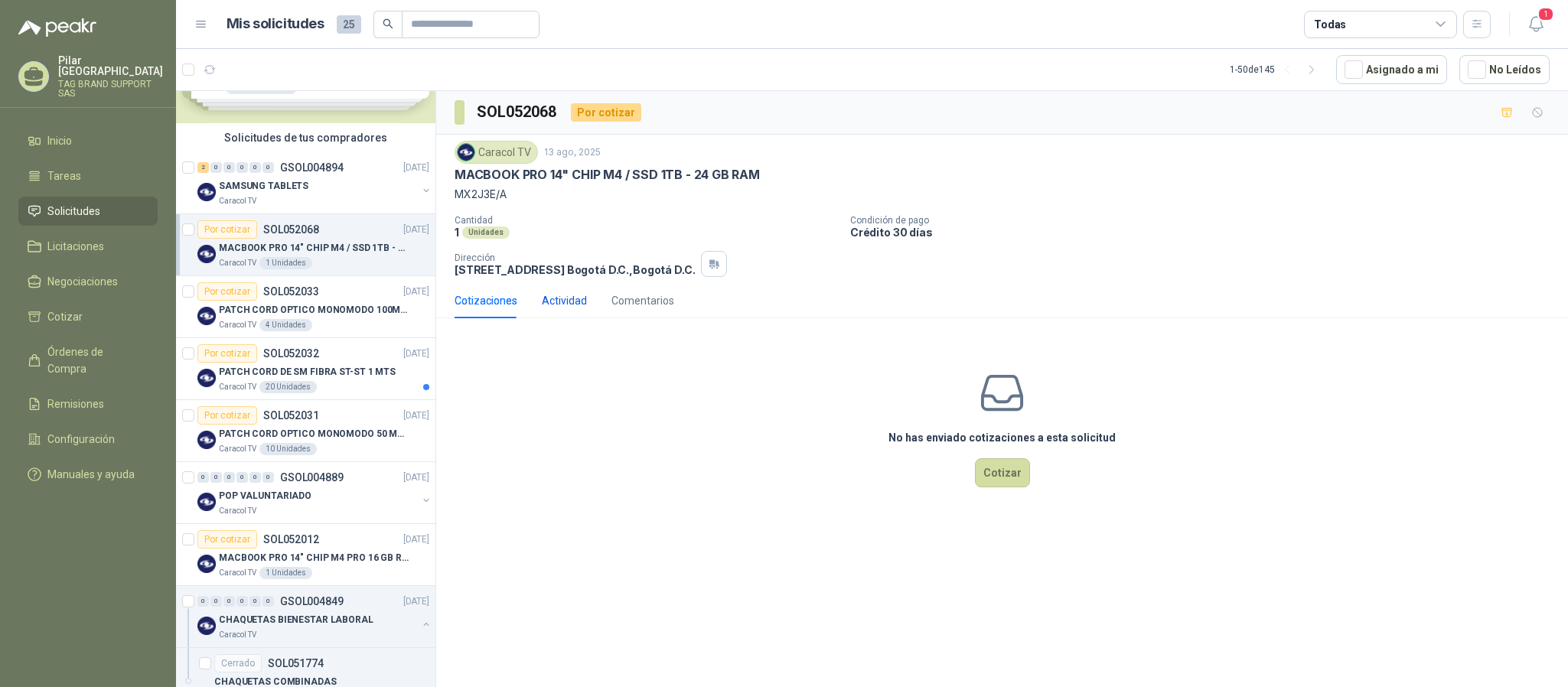
click at [561, 305] on div "Actividad" at bounding box center [565, 300] width 45 height 17
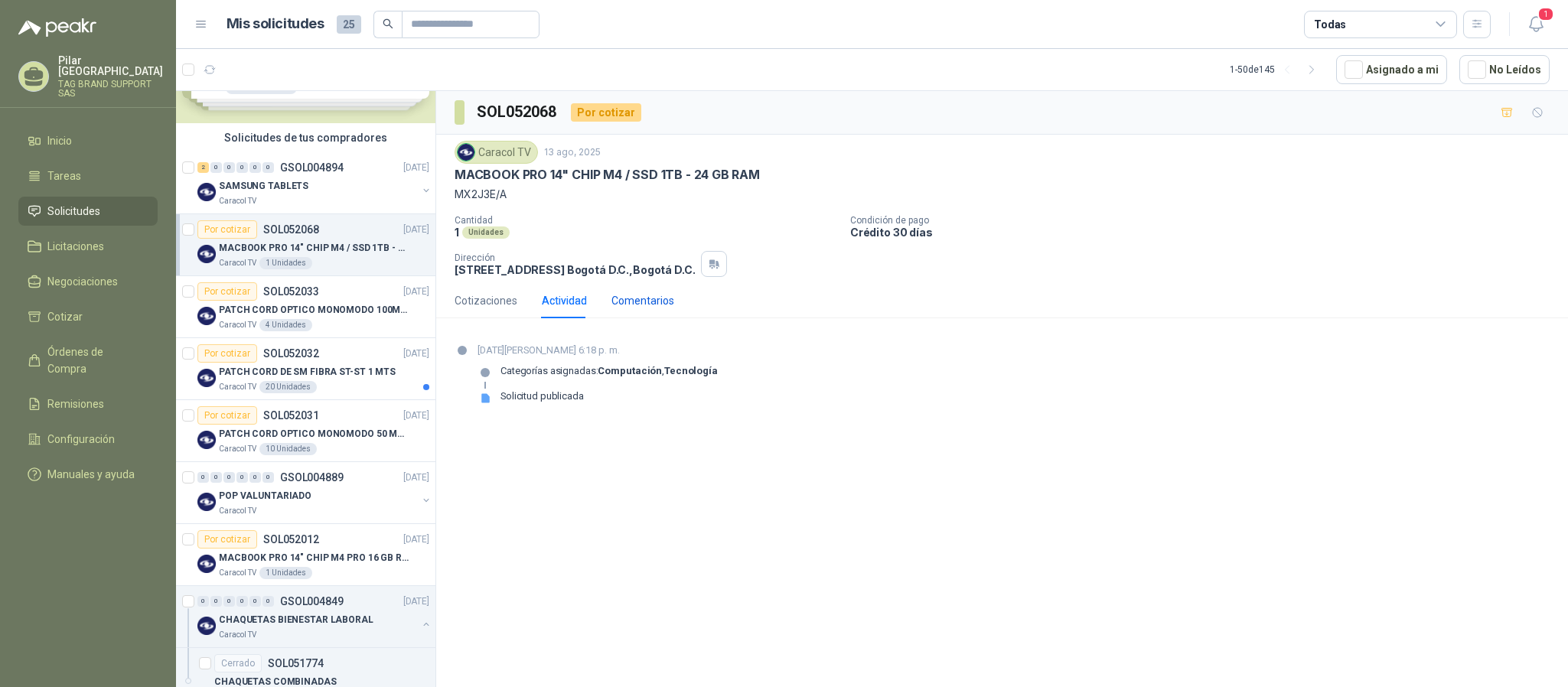
click at [627, 306] on div "Comentarios" at bounding box center [643, 300] width 63 height 17
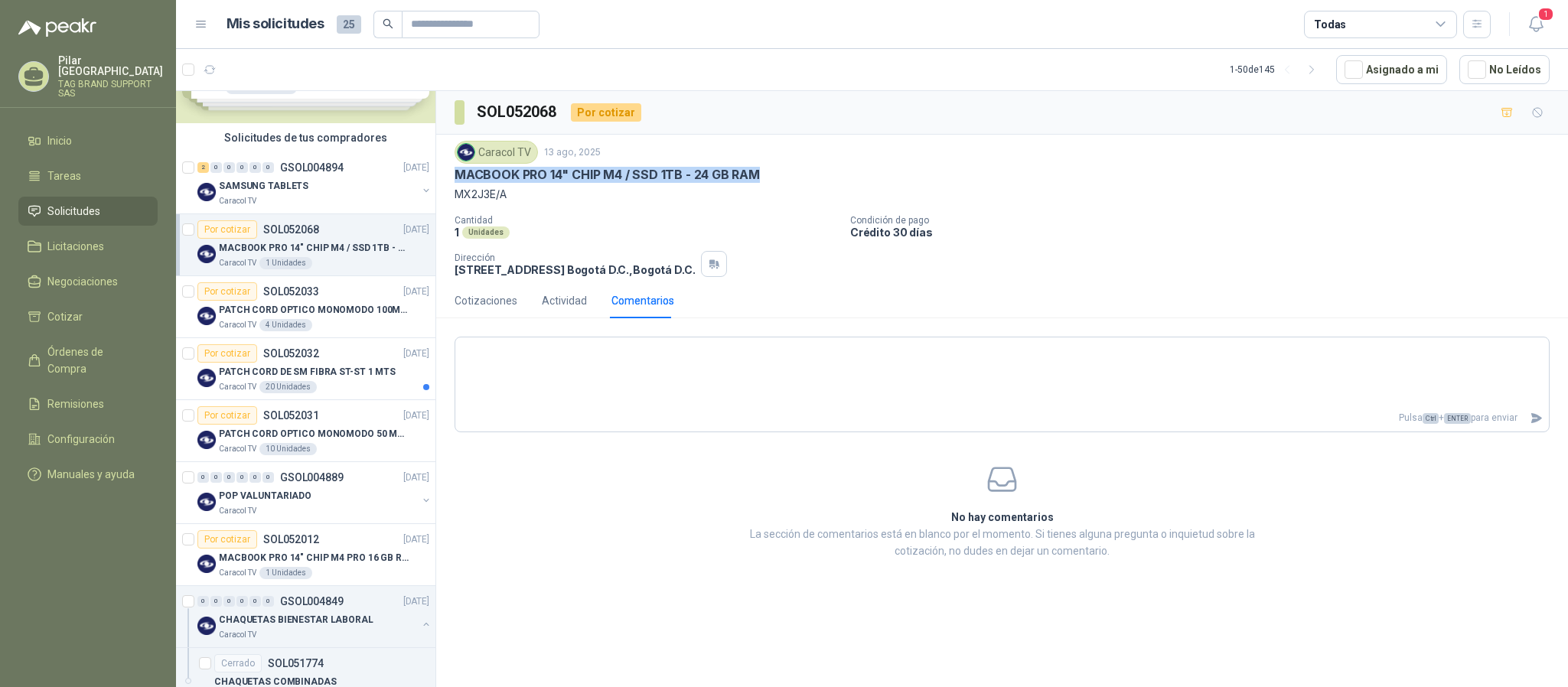
drag, startPoint x: 454, startPoint y: 175, endPoint x: 760, endPoint y: 175, distance: 306.0
click at [760, 175] on div "MACBOOK PRO 14" CHIP M4 / SSD 1TB - 24 GB RAM" at bounding box center [1002, 175] width 1096 height 16
copy p "MACBOOK PRO 14" CHIP M4 / SSD 1TB - 24 GB RAM"
click at [324, 457] on p "MACBOOK PRO 14" CHIP M4 PRO 16 GB RAM 1TB" at bounding box center [314, 557] width 191 height 15
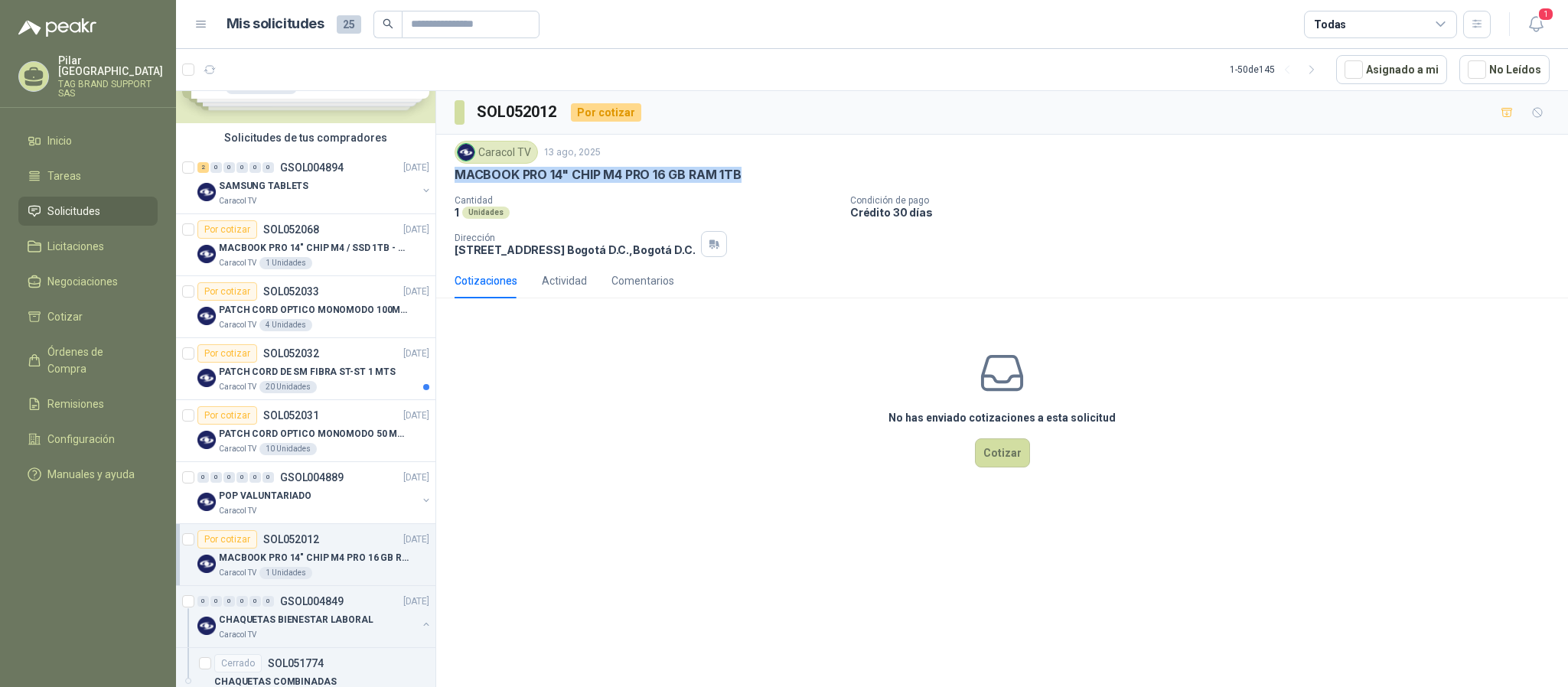
drag, startPoint x: 747, startPoint y: 177, endPoint x: 457, endPoint y: 172, distance: 290.0
click at [457, 172] on div "MACBOOK PRO 14" CHIP M4 PRO 16 GB RAM 1TB" at bounding box center [1002, 175] width 1096 height 16
copy p "MACBOOK PRO 14" CHIP M4 PRO 16 GB RAM 1TB"
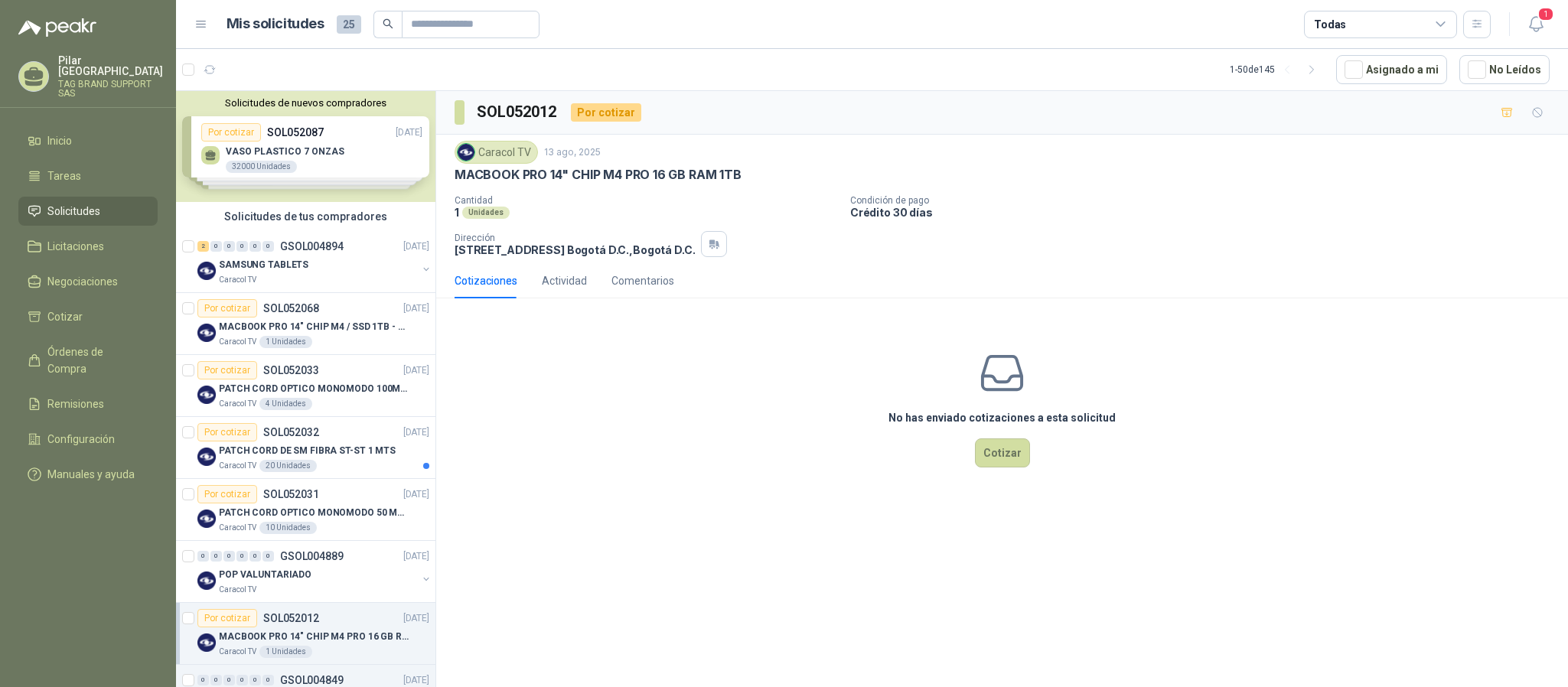
click at [314, 152] on div "Solicitudes de nuevos compradores Por cotizar SOL052087 [DATE] VASO PLASTICO 7 …" at bounding box center [305, 147] width 259 height 111
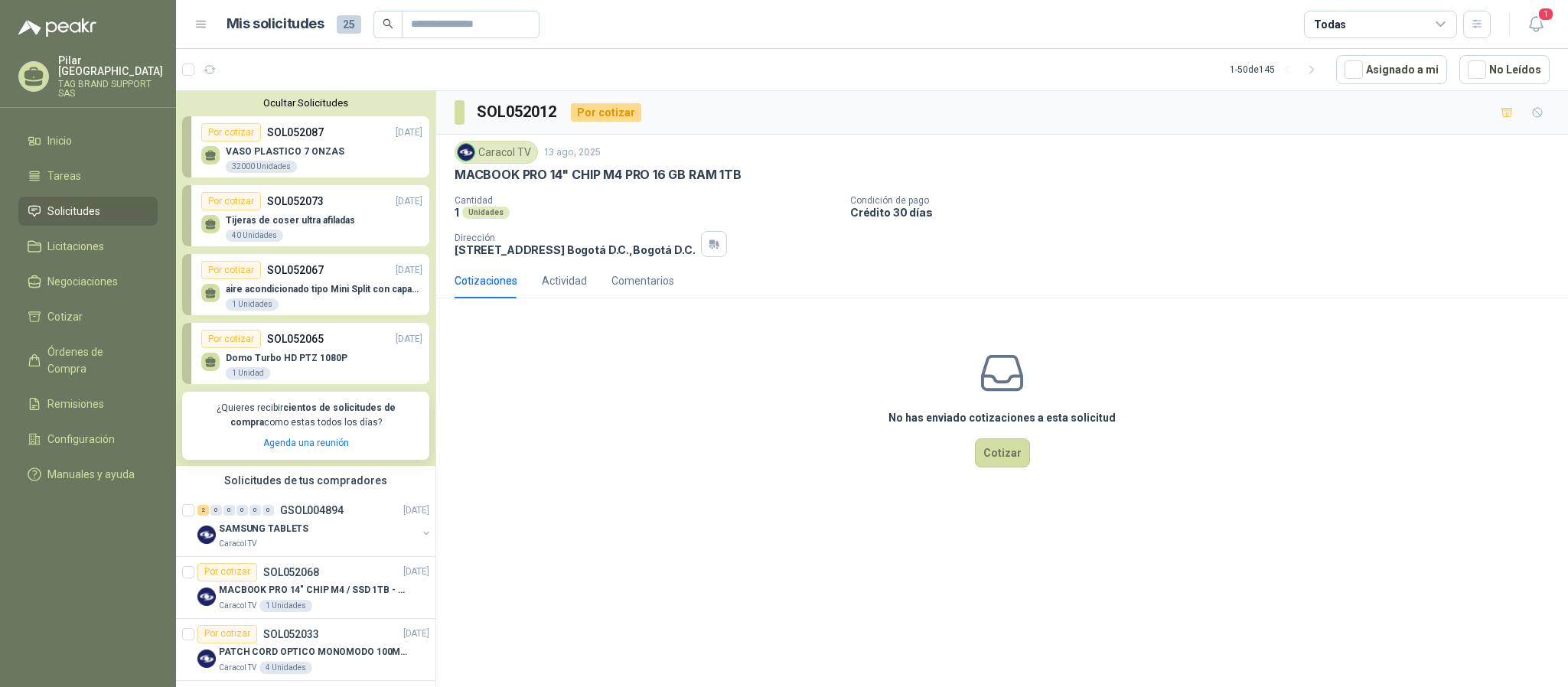
click at [312, 163] on div "VASO PLASTICO 7 ONZAS  32000 Unidades" at bounding box center [285, 160] width 118 height 28
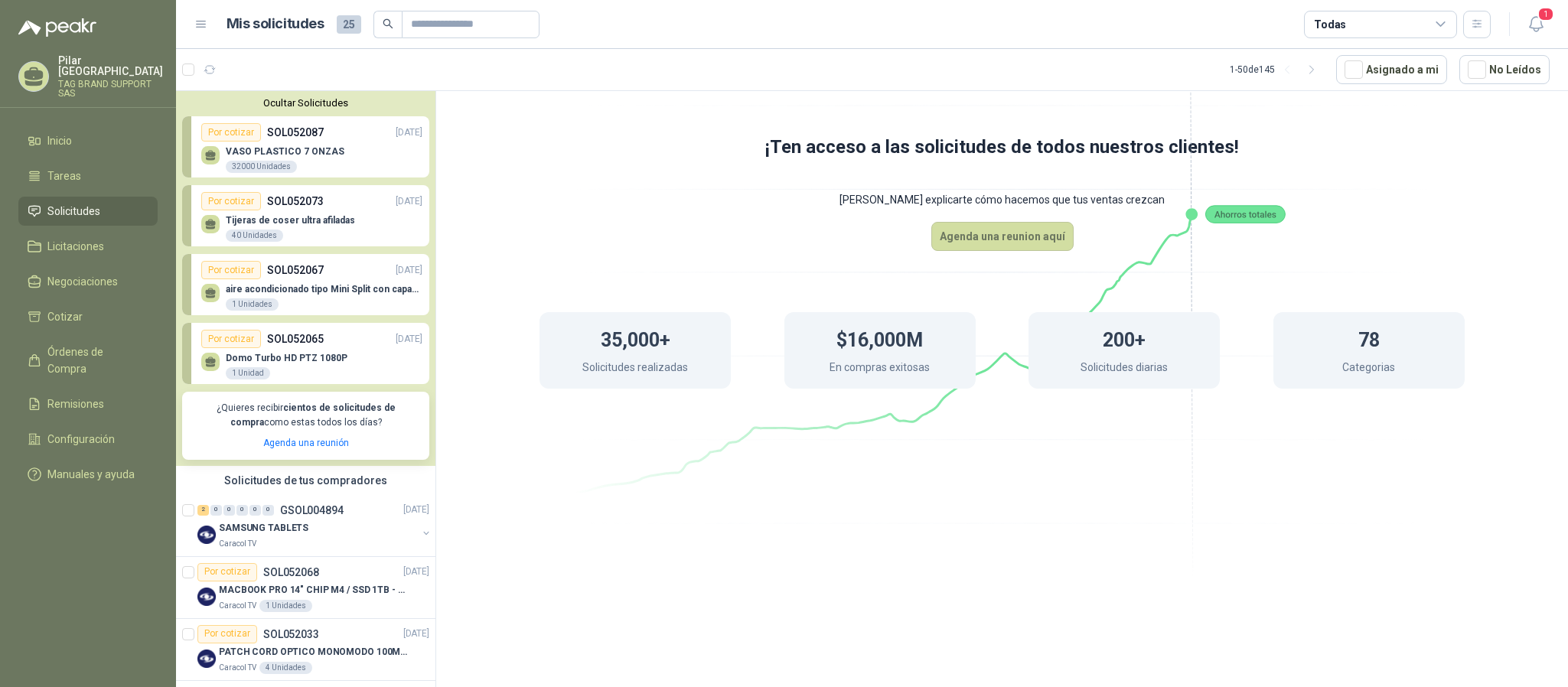
click at [305, 145] on div "VASO PLASTICO 7 ONZAS  32000 Unidades" at bounding box center [312, 157] width 221 height 32
click at [342, 207] on div "Por cotizar SOL052073 [DATE]" at bounding box center [312, 201] width 221 height 18
click at [331, 295] on p "aire acondicionado tipo Mini Split con capacidad de 12000 BTU a 110V o 220V" at bounding box center [324, 289] width 197 height 10
click at [331, 340] on div "Por cotizar SOL052065 [DATE]" at bounding box center [312, 338] width 221 height 18
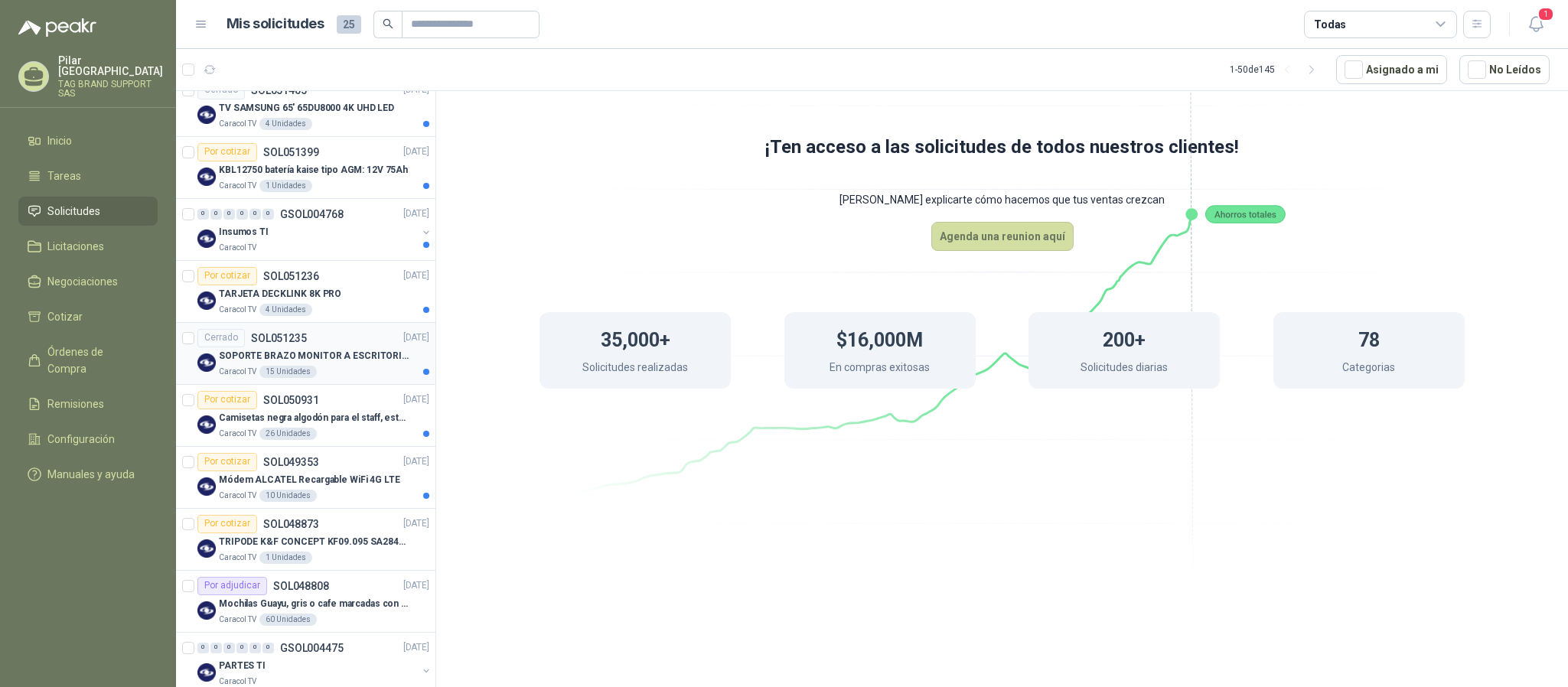
scroll to position [1417, 0]
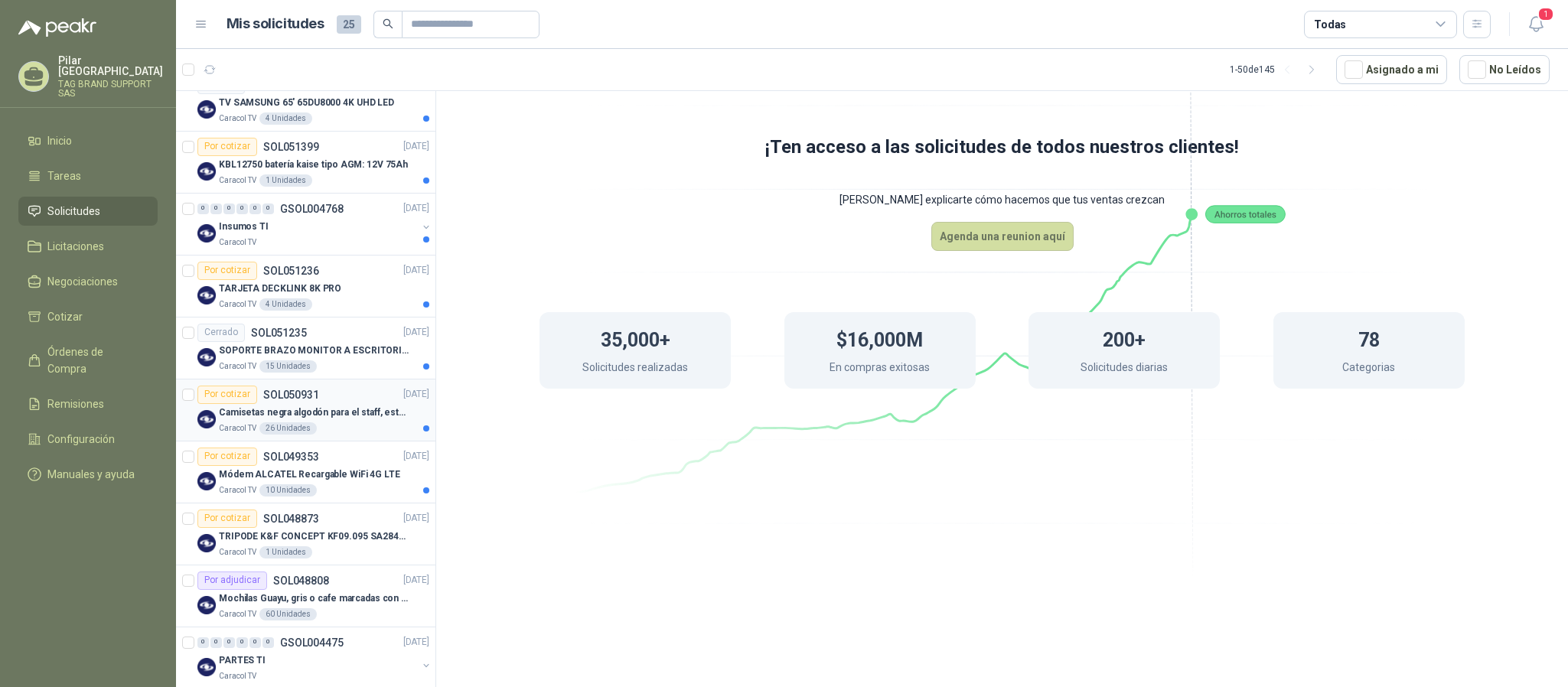
click at [342, 420] on p "Camisetas negra algodón para el staff, estampadas en espalda y frente con el lo…" at bounding box center [314, 412] width 191 height 15
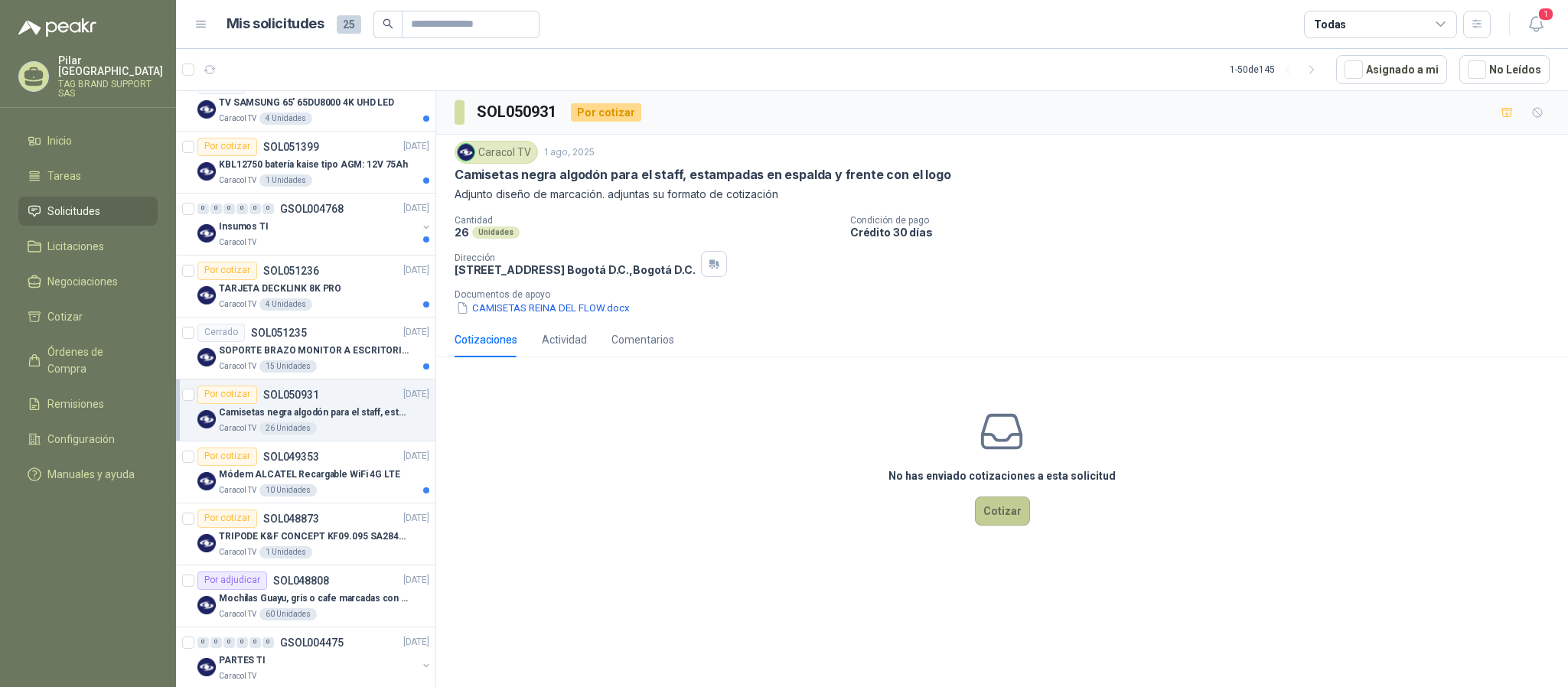
click at [995, 457] on button "Cotizar" at bounding box center [1002, 510] width 55 height 29
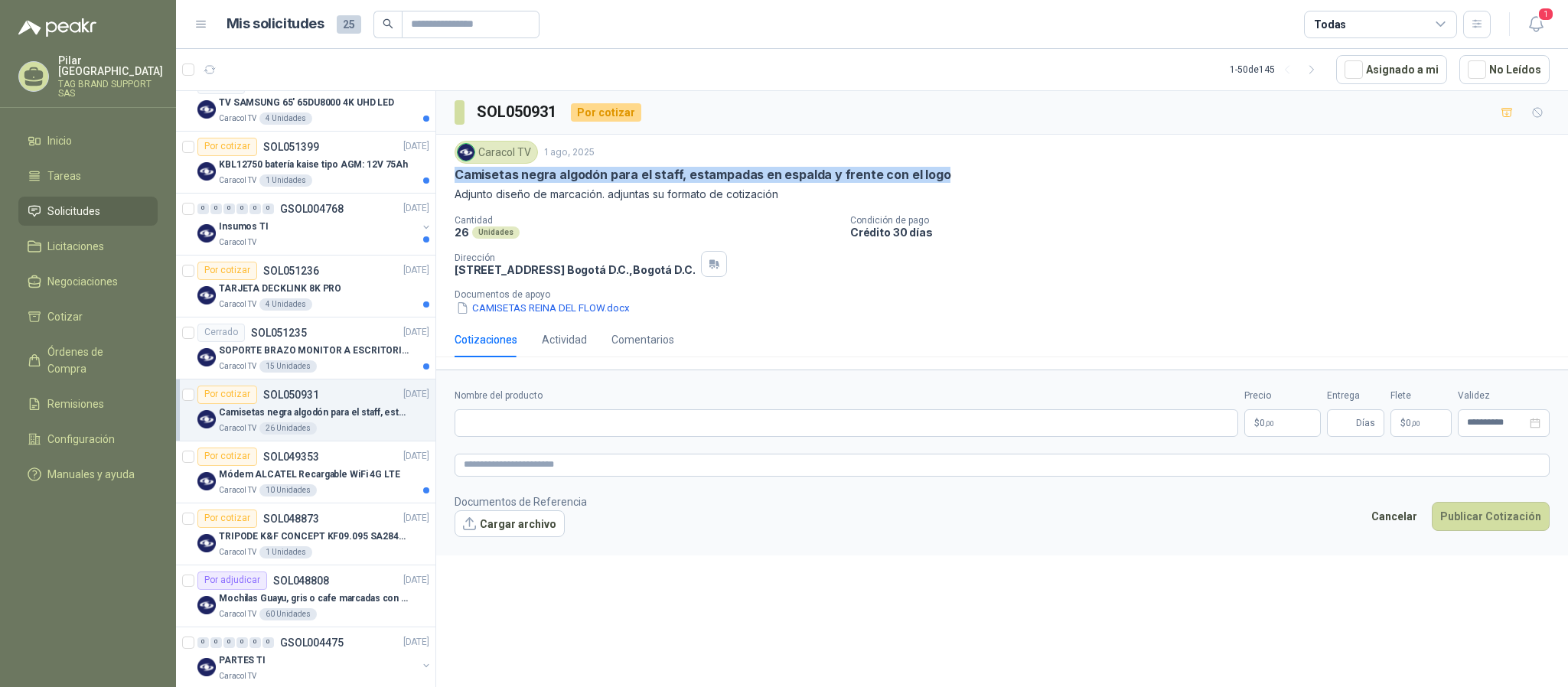
drag, startPoint x: 451, startPoint y: 179, endPoint x: 937, endPoint y: 181, distance: 486.0
click at [937, 181] on div "Caracol TV [DATE] Camisetas negra algodón para el staff, estampadas en espalda …" at bounding box center [1002, 228] width 1132 height 187
copy p "Camisetas negra algodón para el staff, estampadas en espalda y frente con el lo…"
click at [497, 308] on button "CAMISETAS REINA DEL FLOW.docx" at bounding box center [542, 308] width 177 height 16
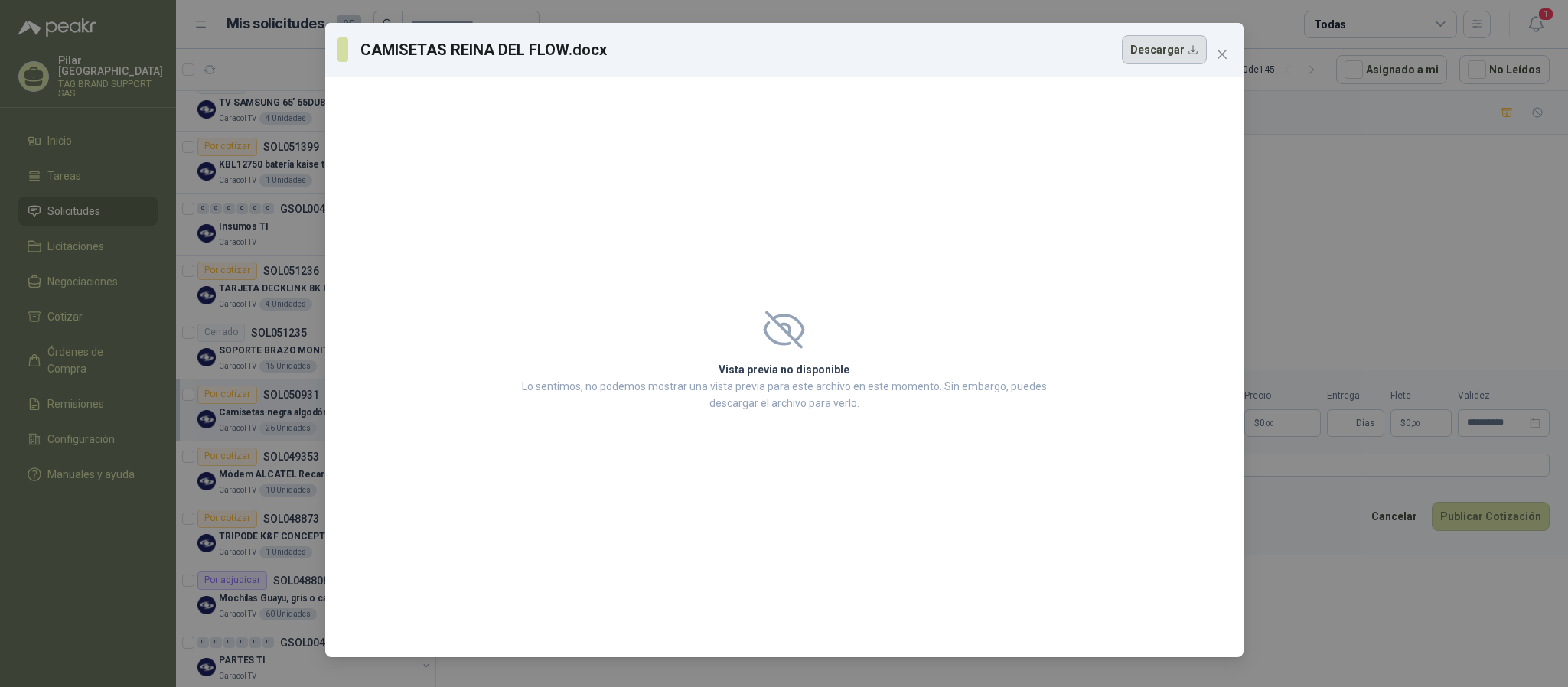
click at [1045, 44] on button "Descargar" at bounding box center [1164, 49] width 85 height 29
click at [1045, 49] on icon "close" at bounding box center [1223, 54] width 12 height 12
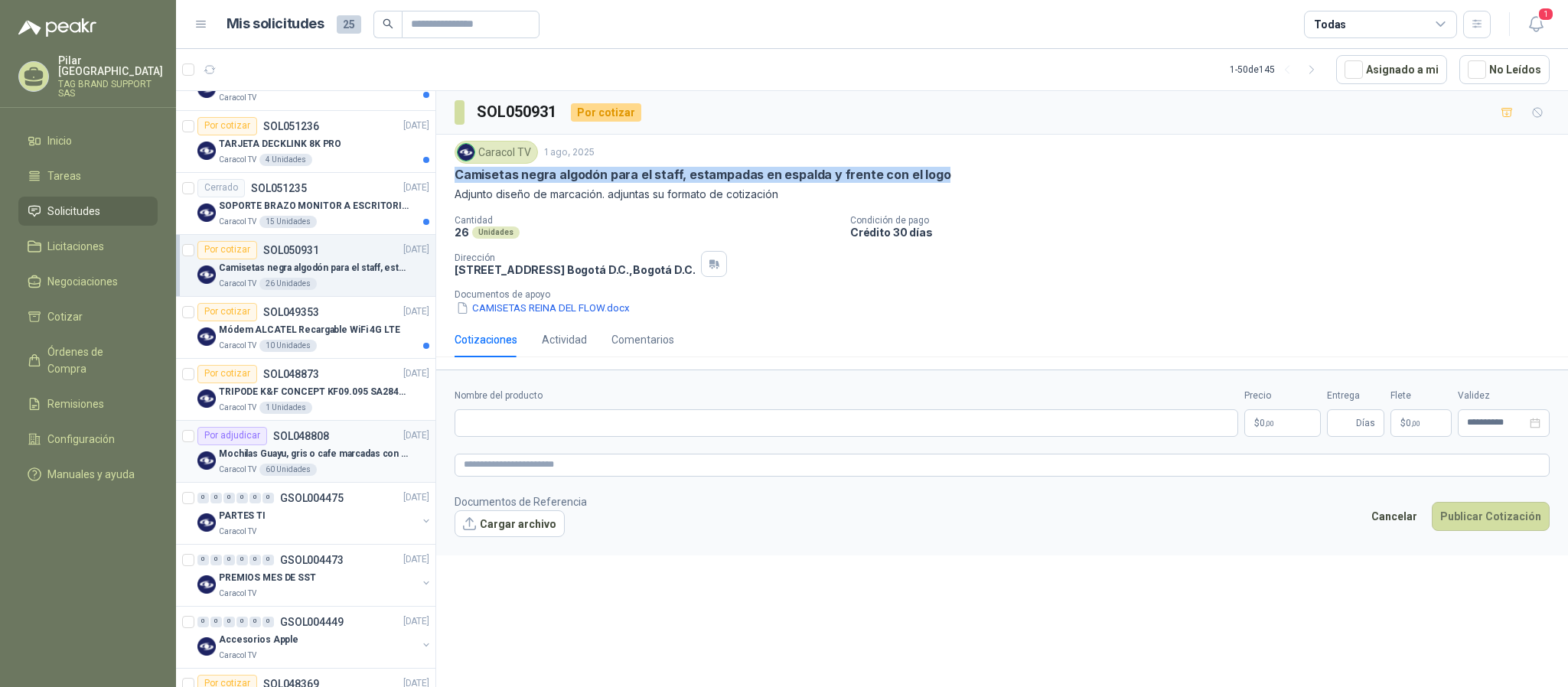
scroll to position [1564, 0]
click at [329, 457] on p "Mochilas Guayu, gris o cafe marcadas con un logo" at bounding box center [314, 451] width 191 height 15
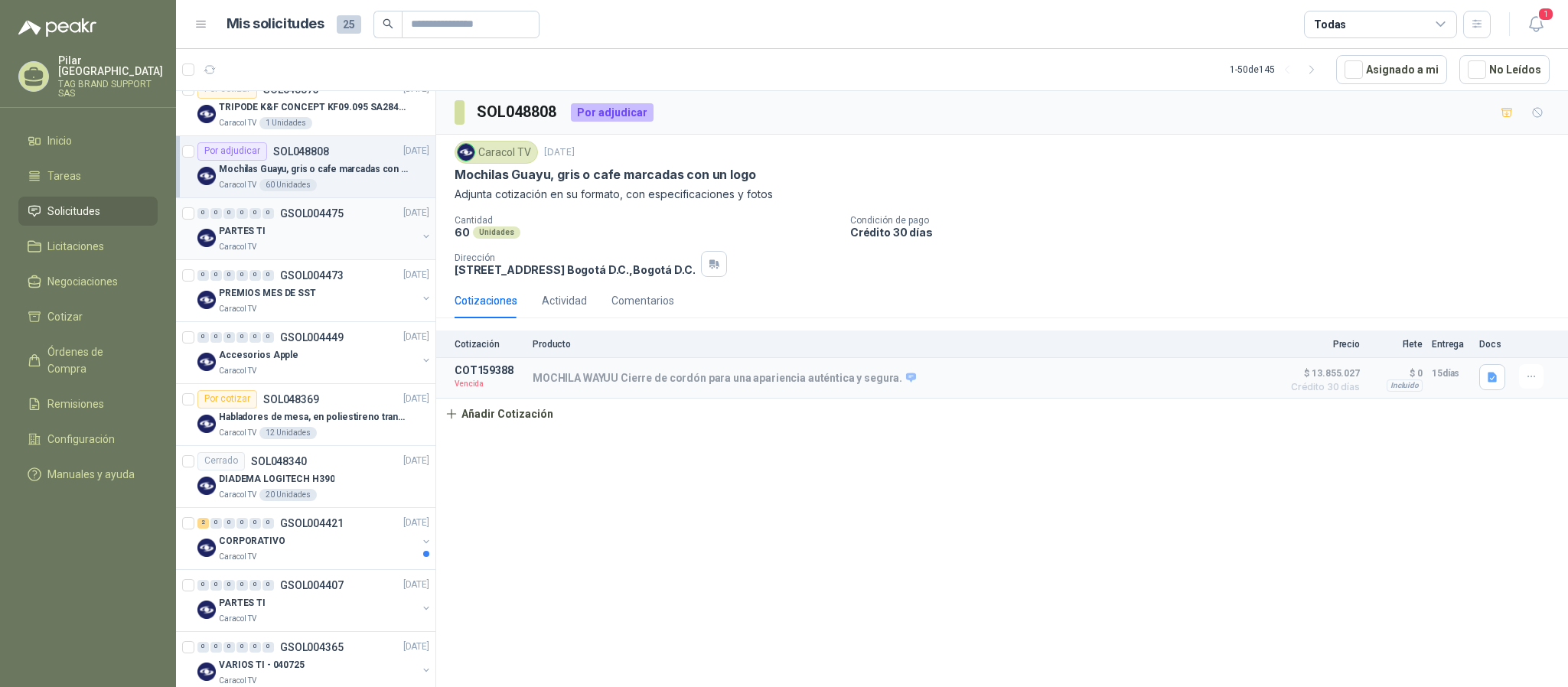
scroll to position [1854, 0]
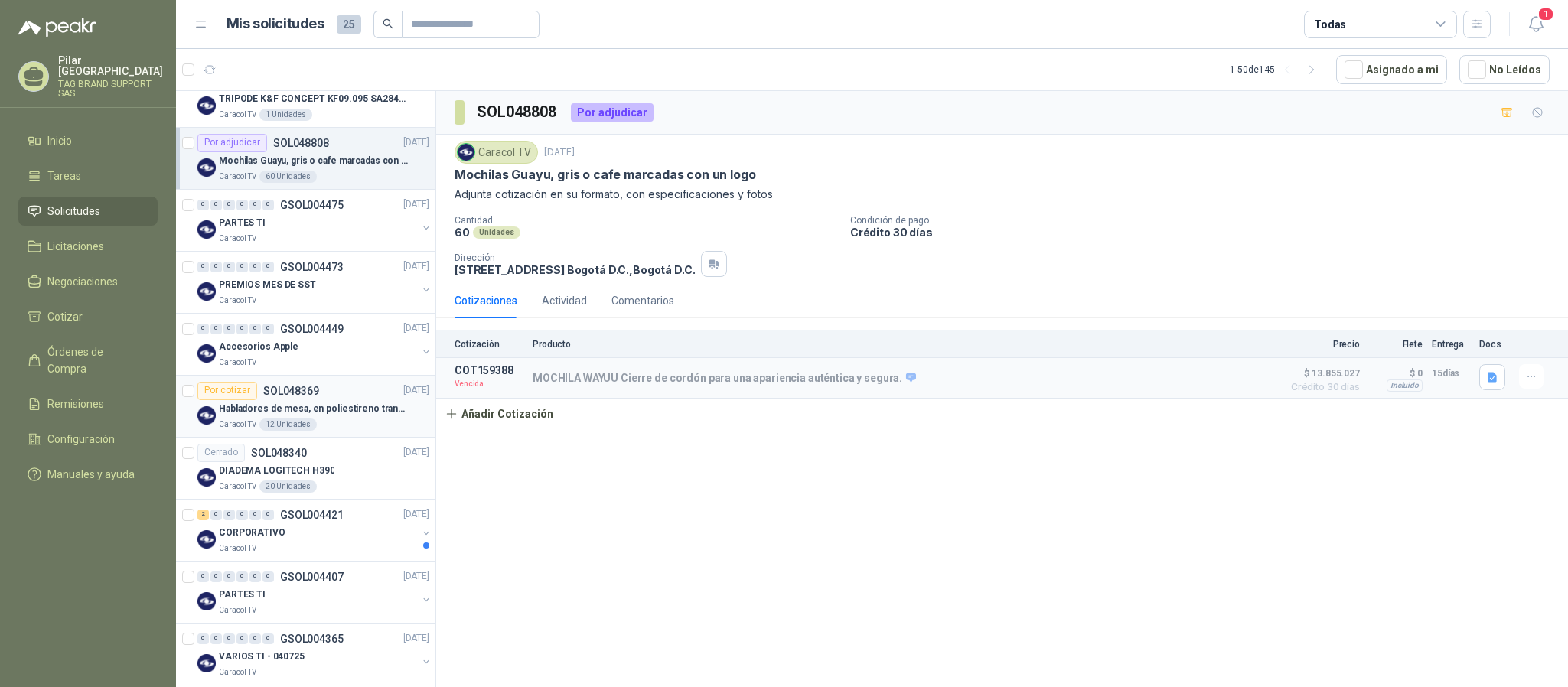
click at [345, 428] on div "Caracol TV 12 Unidades" at bounding box center [325, 424] width 211 height 12
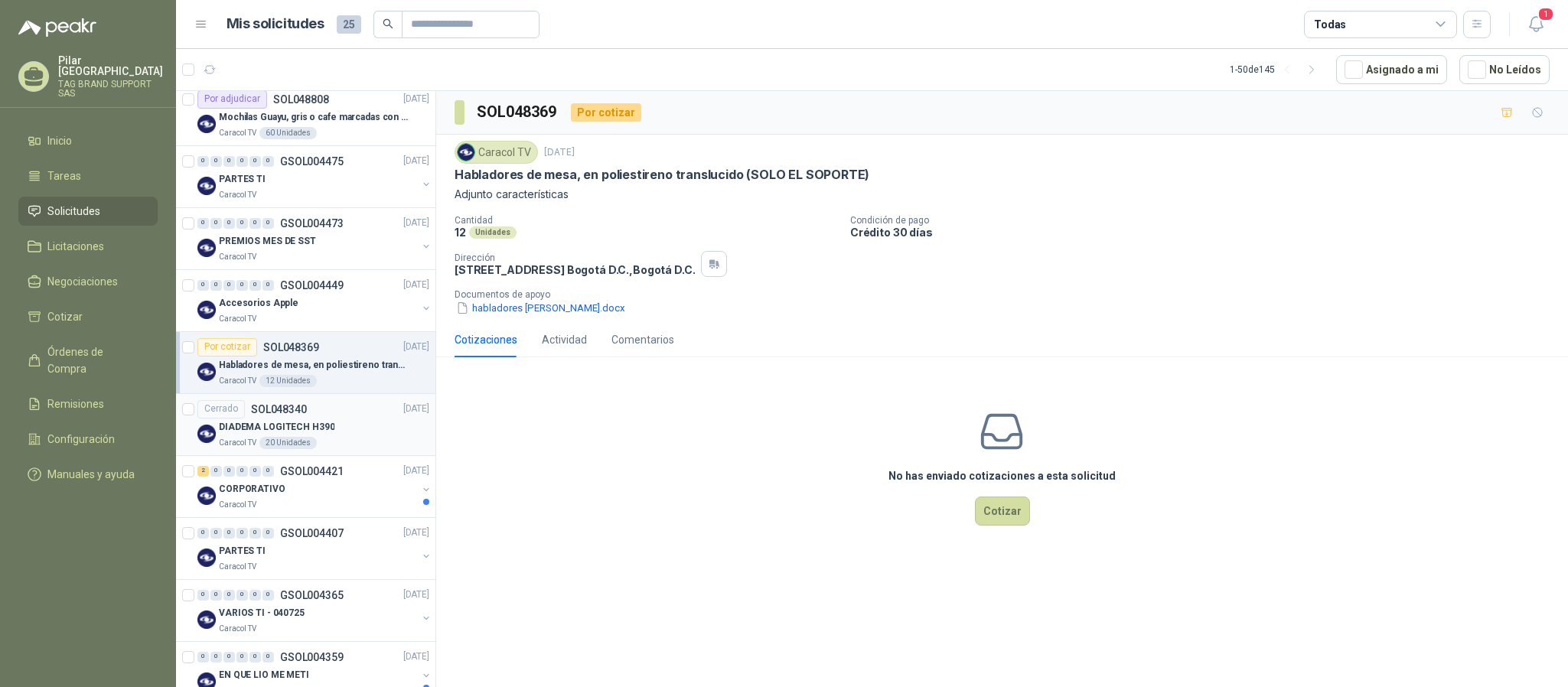
scroll to position [1940, 0]
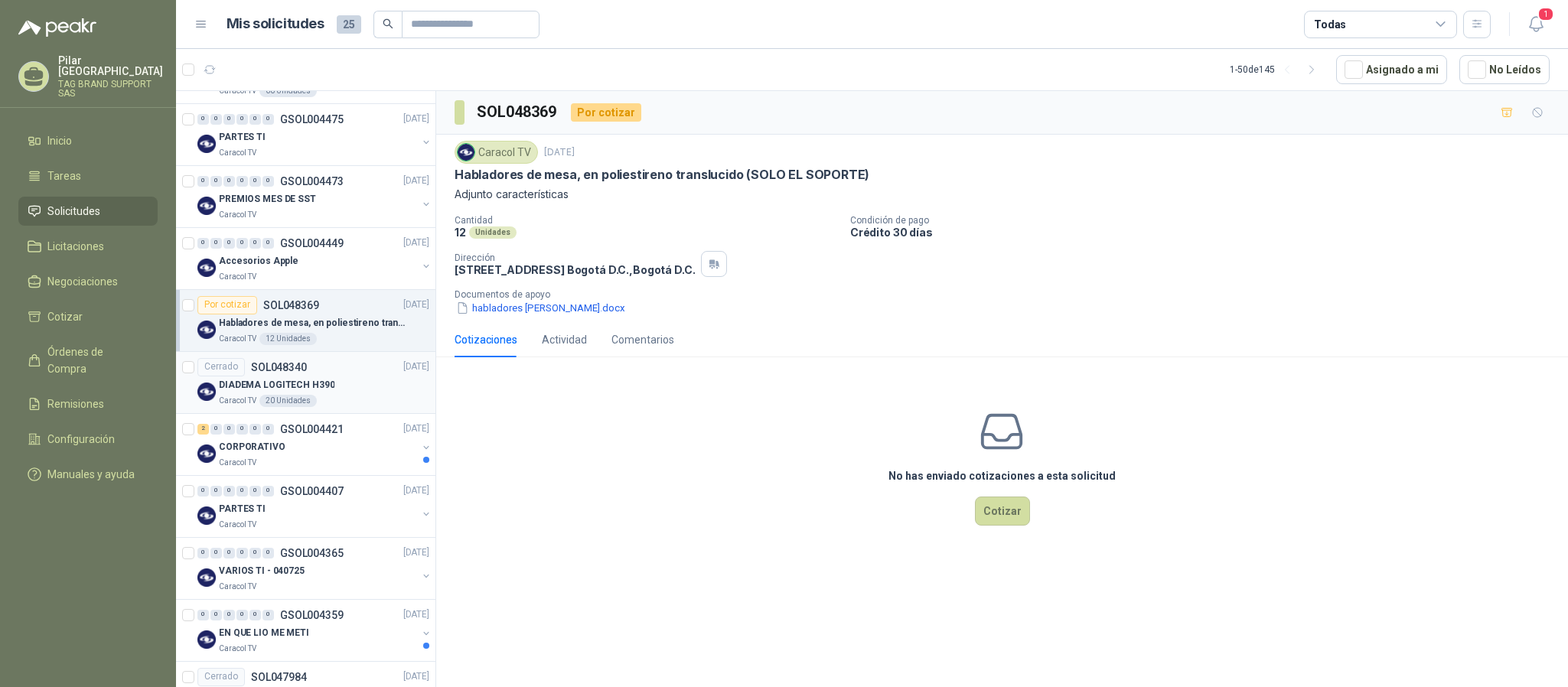
click at [345, 457] on div "Caracol TV" at bounding box center [318, 463] width 198 height 12
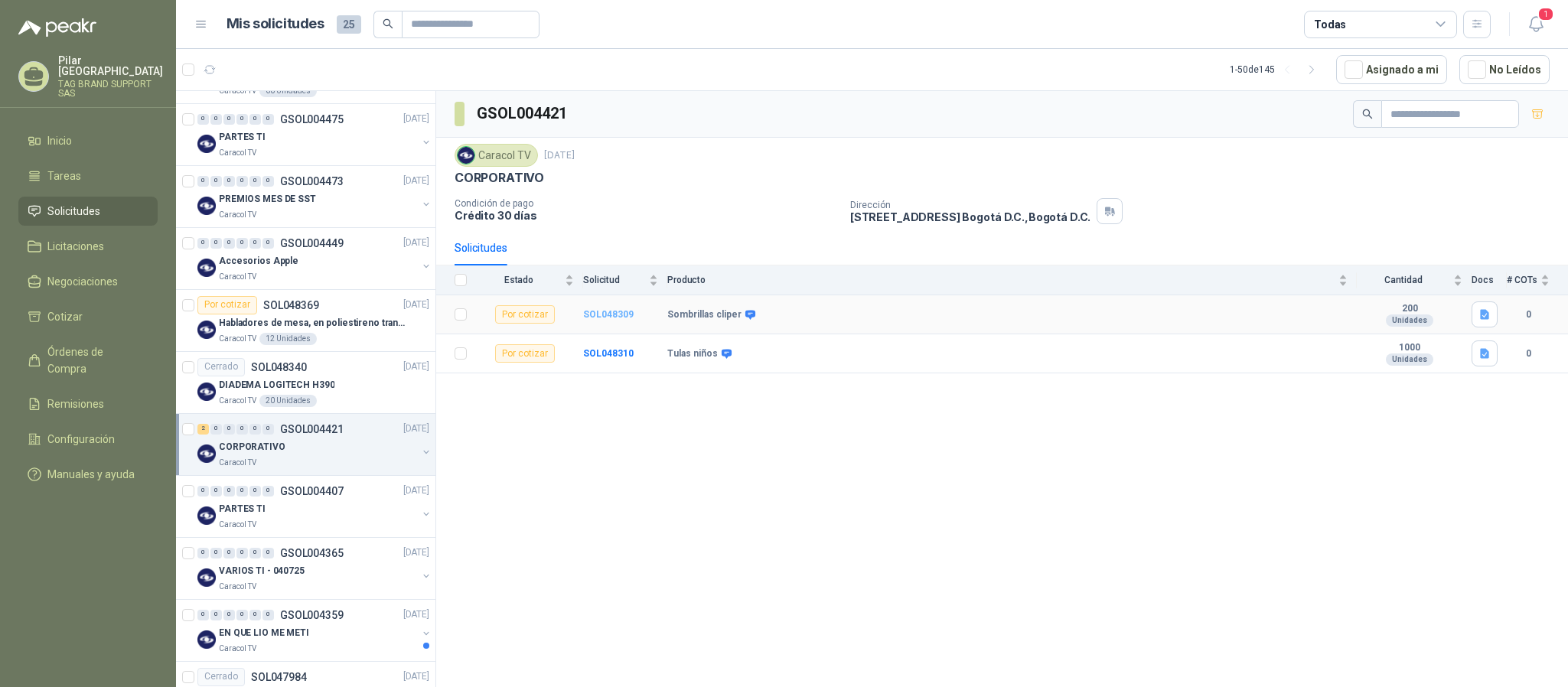
click at [593, 317] on b "SOL048309" at bounding box center [608, 314] width 50 height 10
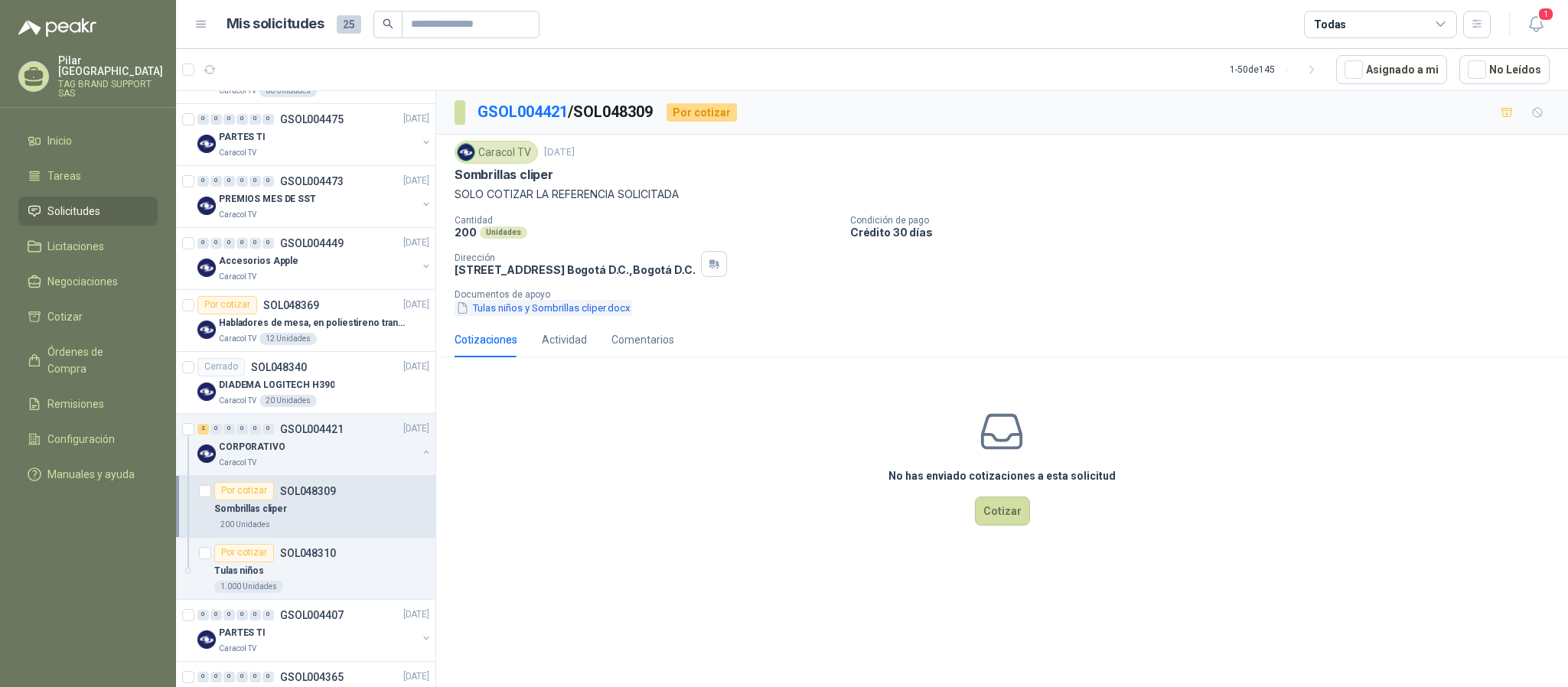
click at [486, 313] on button "Tulas niños y Sombrillas cliper.docx" at bounding box center [543, 308] width 178 height 16
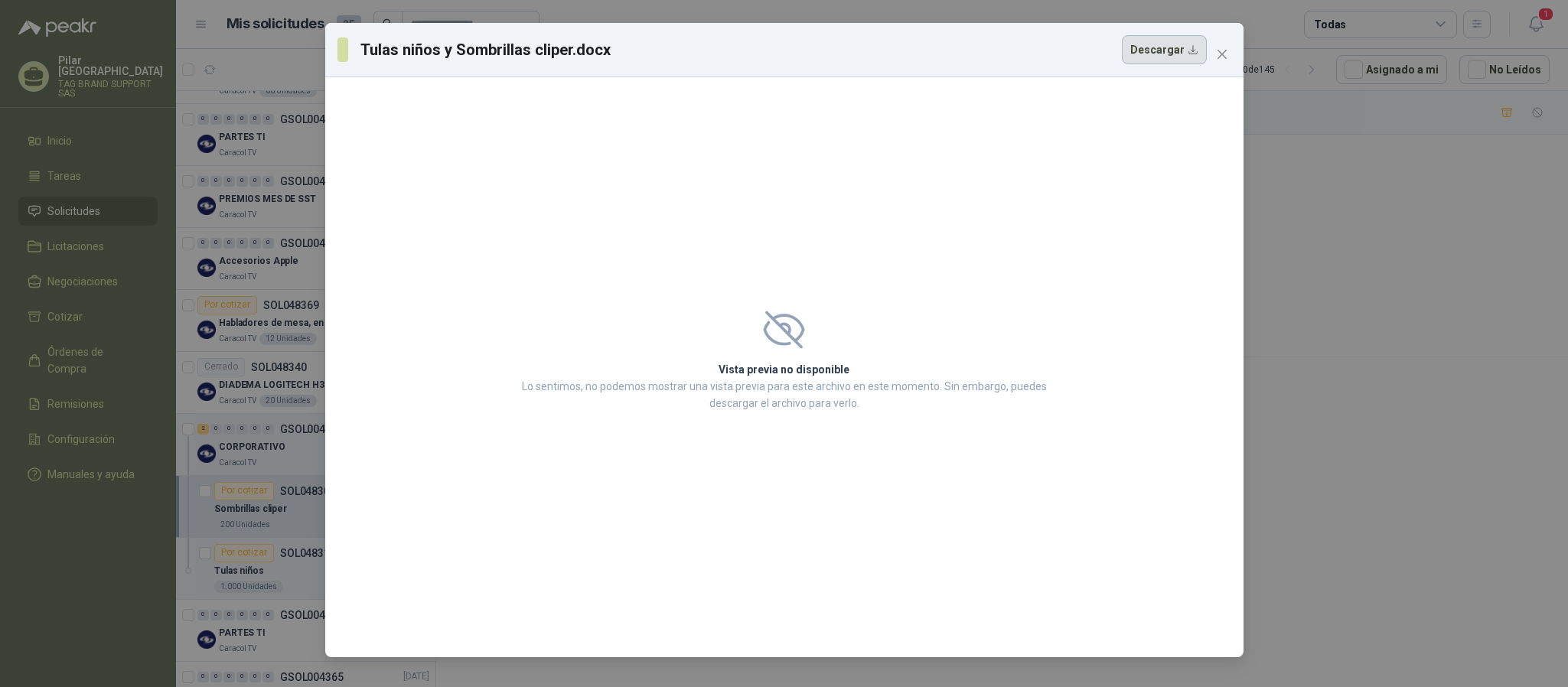
click at [1045, 60] on button "Descargar" at bounding box center [1164, 49] width 85 height 29
click at [1045, 54] on icon "close" at bounding box center [1221, 54] width 10 height 10
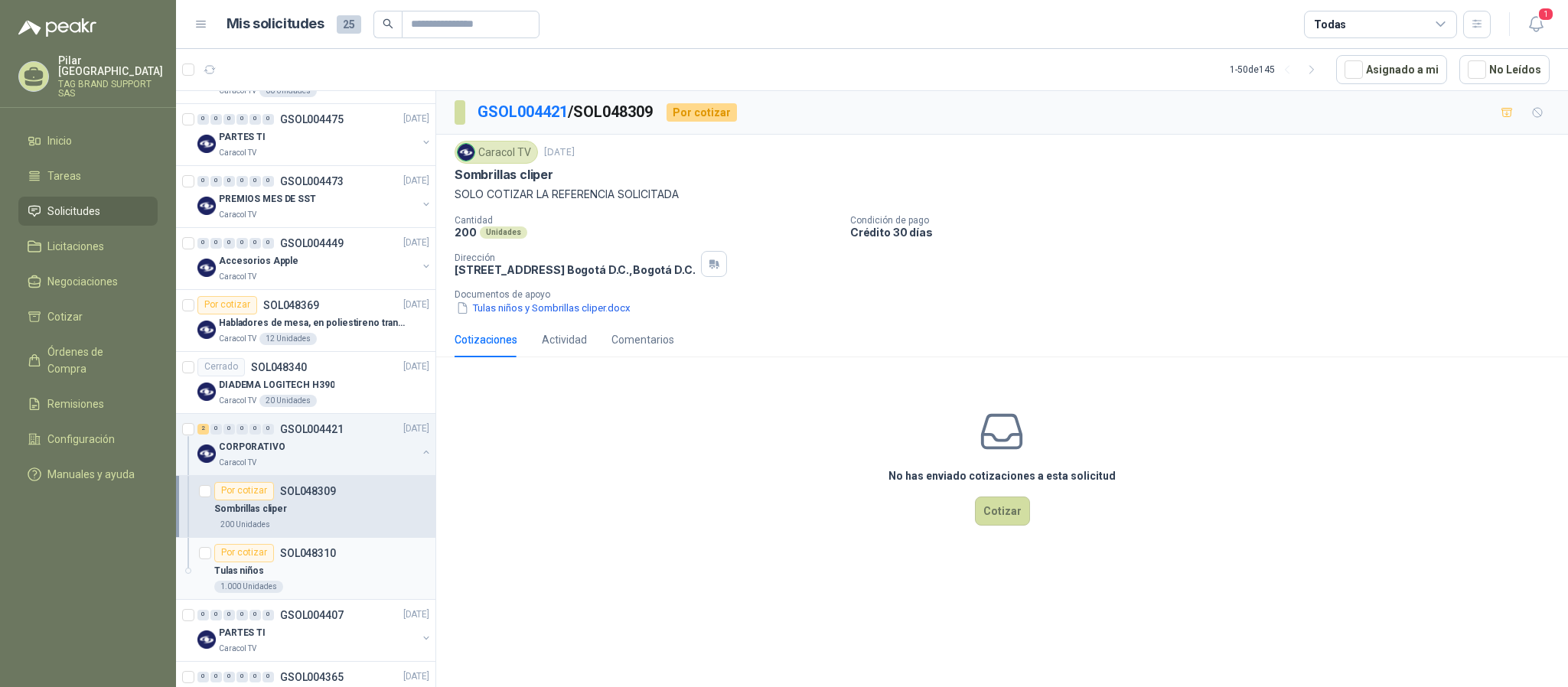
click at [313, 457] on div "Tulas niños" at bounding box center [321, 570] width 215 height 18
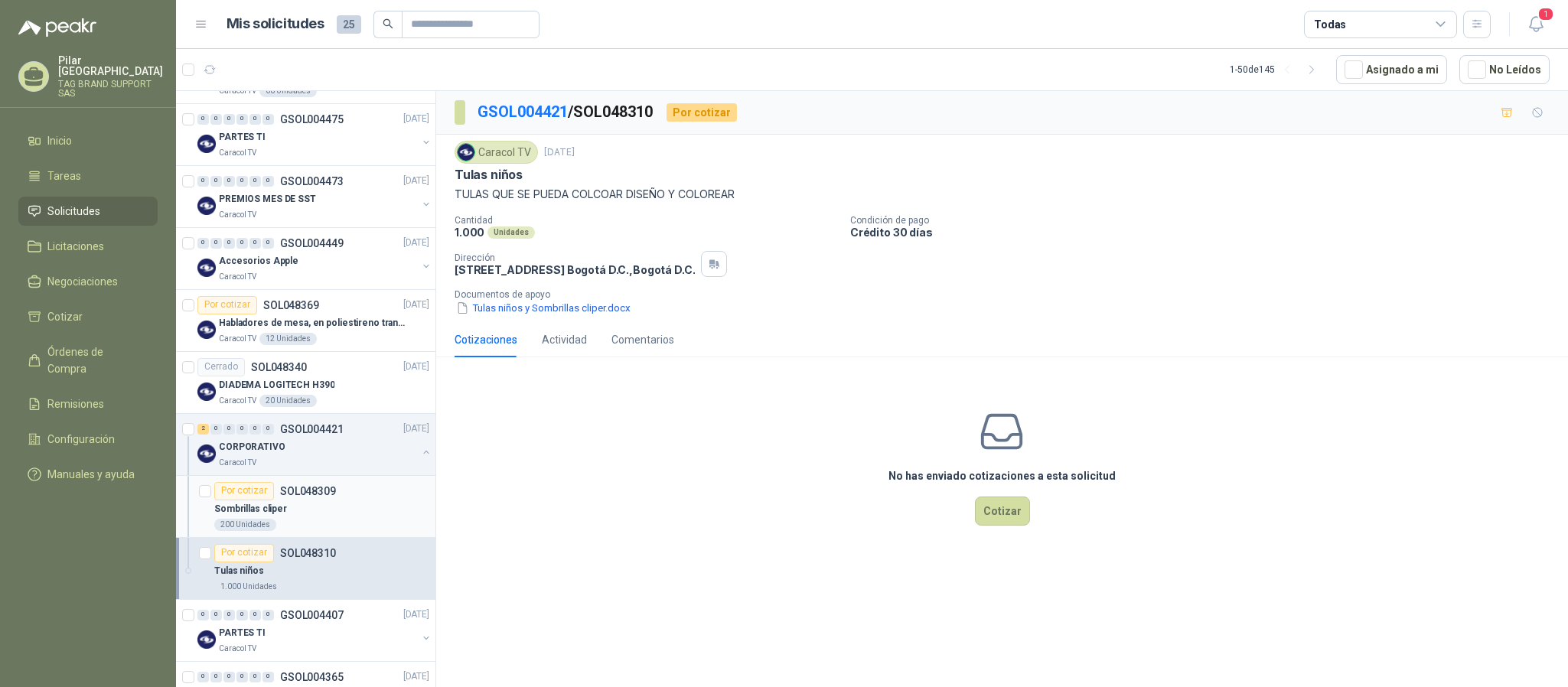
click at [308, 457] on p "SOL048309" at bounding box center [308, 491] width 56 height 10
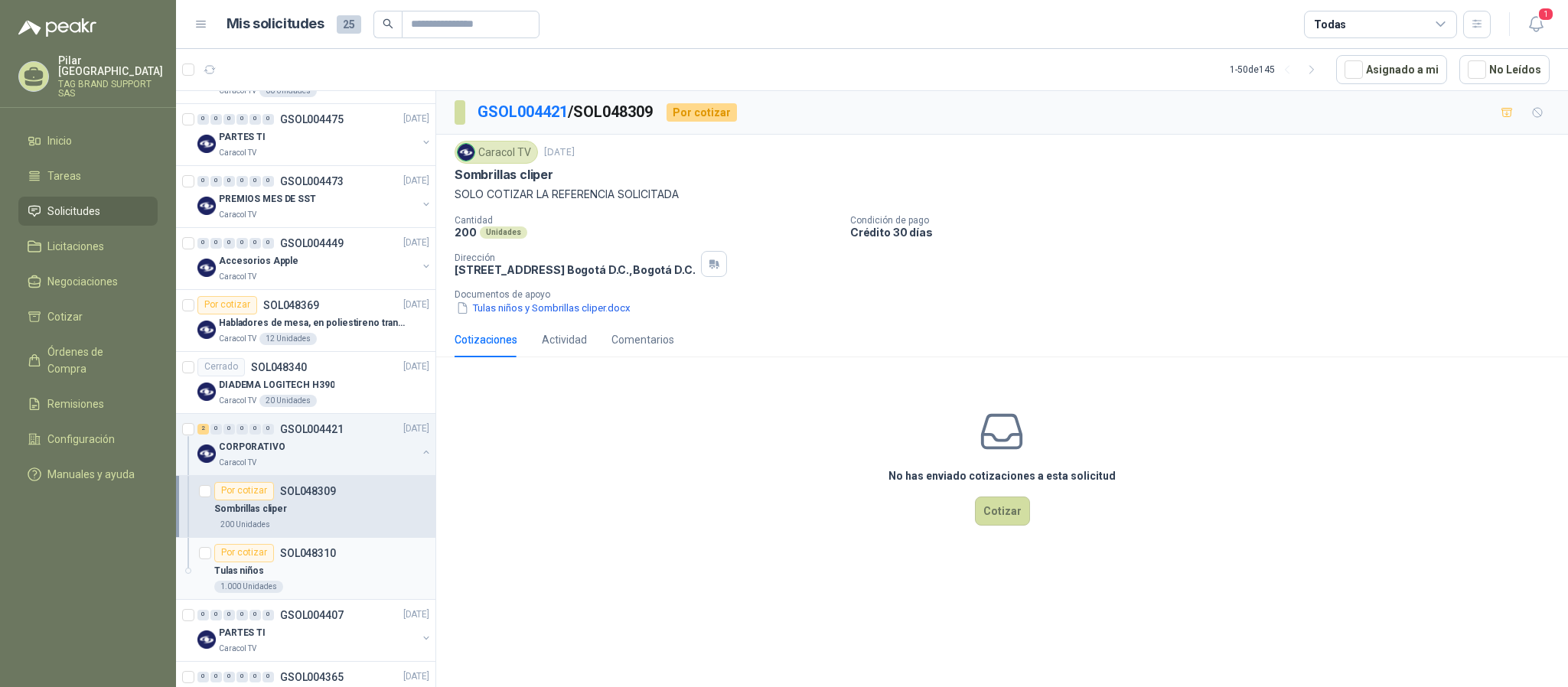
click at [292, 457] on p "SOL048310" at bounding box center [308, 553] width 56 height 10
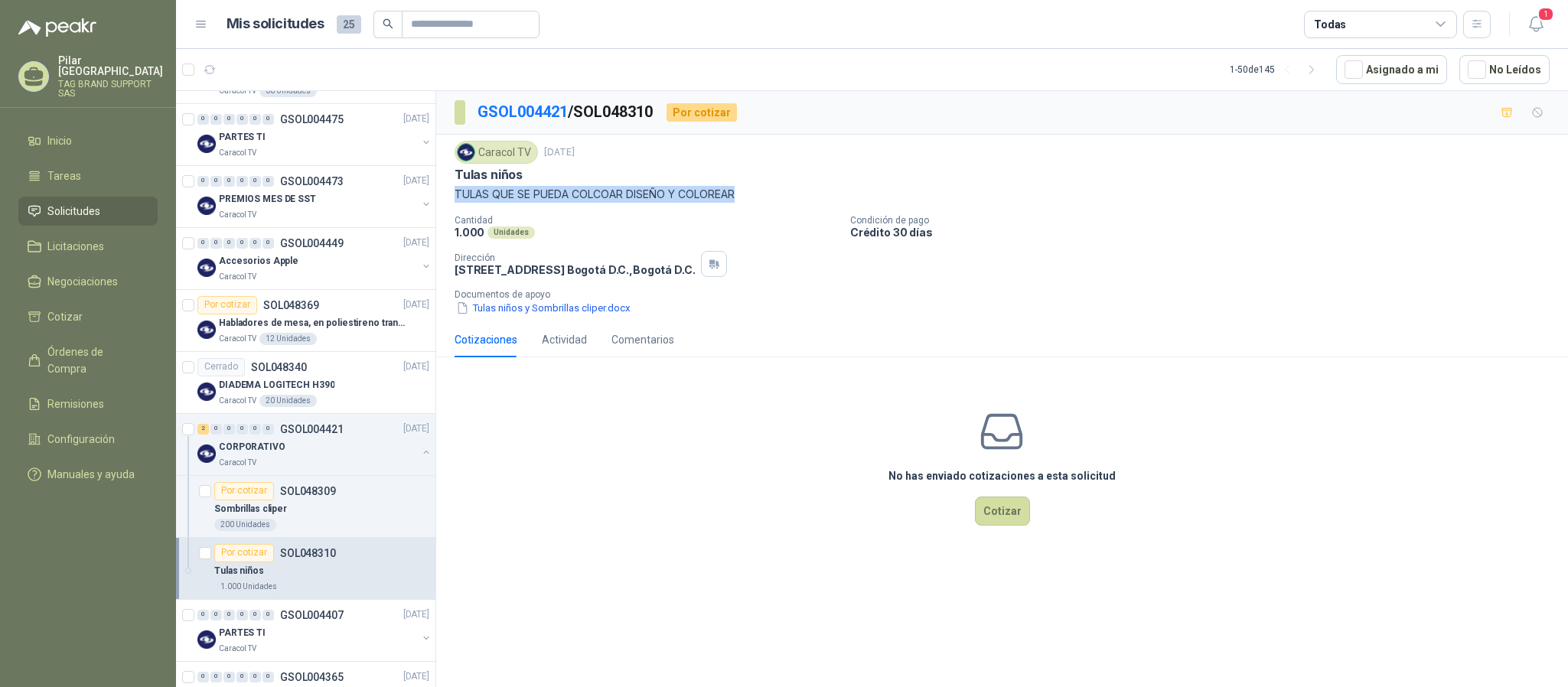
drag, startPoint x: 454, startPoint y: 200, endPoint x: 741, endPoint y: 209, distance: 287.1
click at [741, 209] on div "Caracol TV [DATE] Tulas niños TULAS QUE SE PUEDA COLCOAR DISEÑO Y COLOREAR Cant…" at bounding box center [1002, 228] width 1096 height 175
copy p "TULAS QUE SE PUEDA COLCOAR DISEÑO Y COLOREAR"
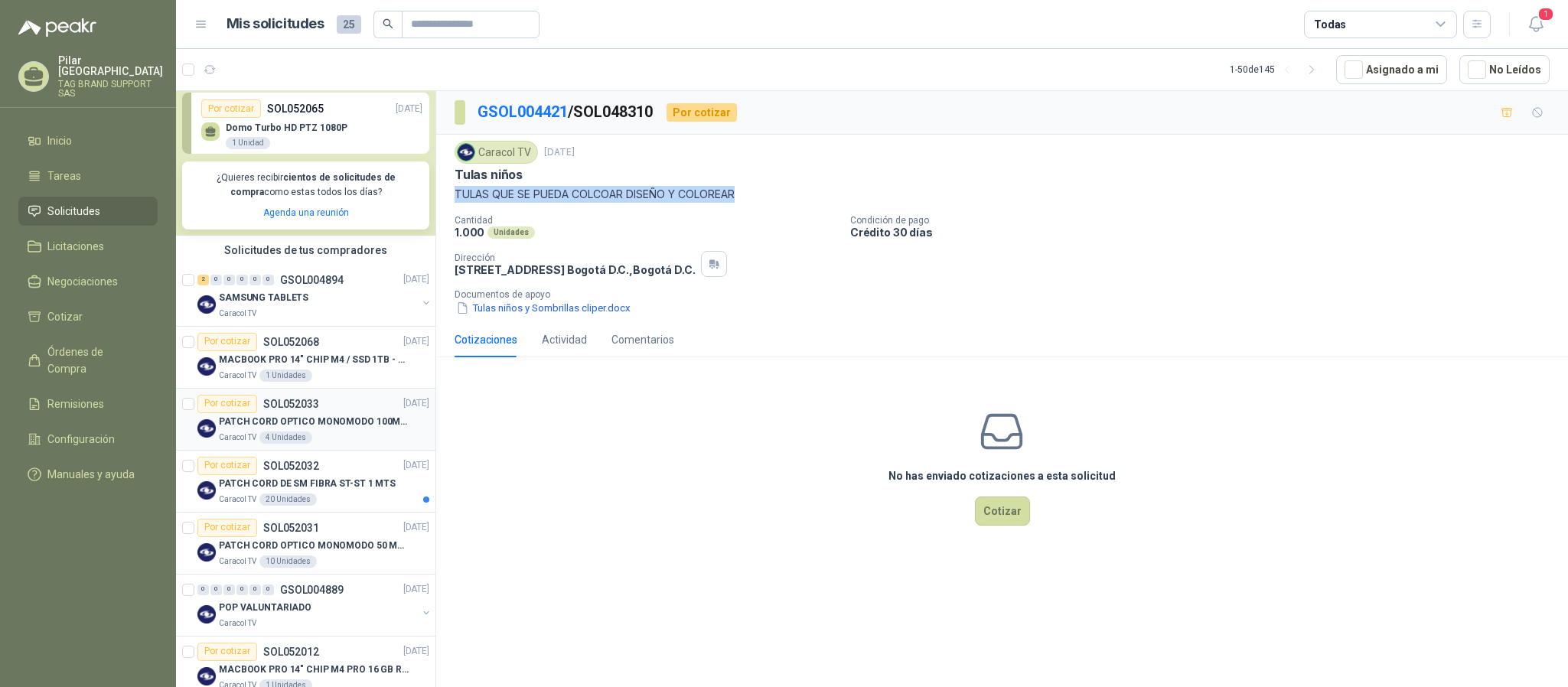
scroll to position [232, 0]
click at [321, 365] on p "MACBOOK PRO 14" CHIP M4 / SSD 1TB - 24 GB RAM" at bounding box center [314, 358] width 191 height 15
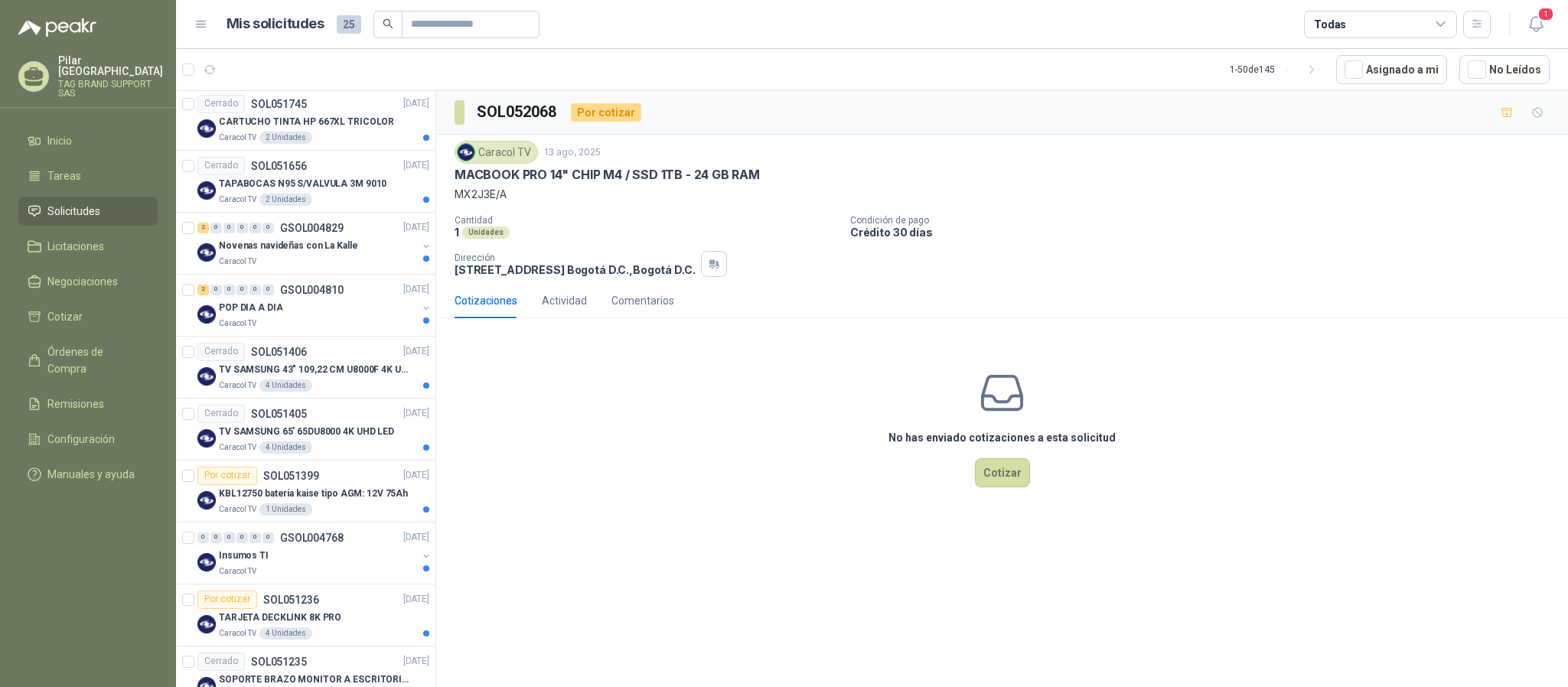
scroll to position [1077, 0]
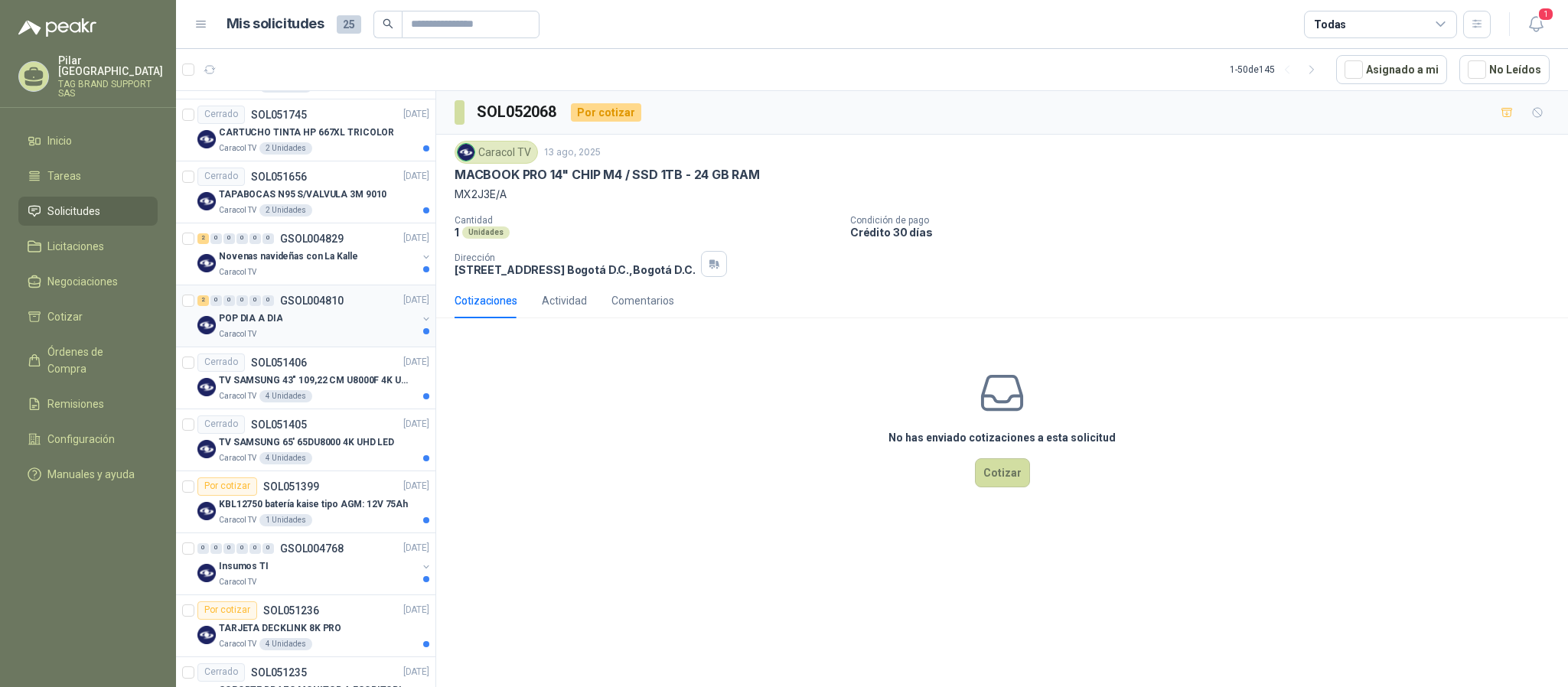
click at [306, 327] on div "POP DIA A DIA" at bounding box center [318, 318] width 198 height 18
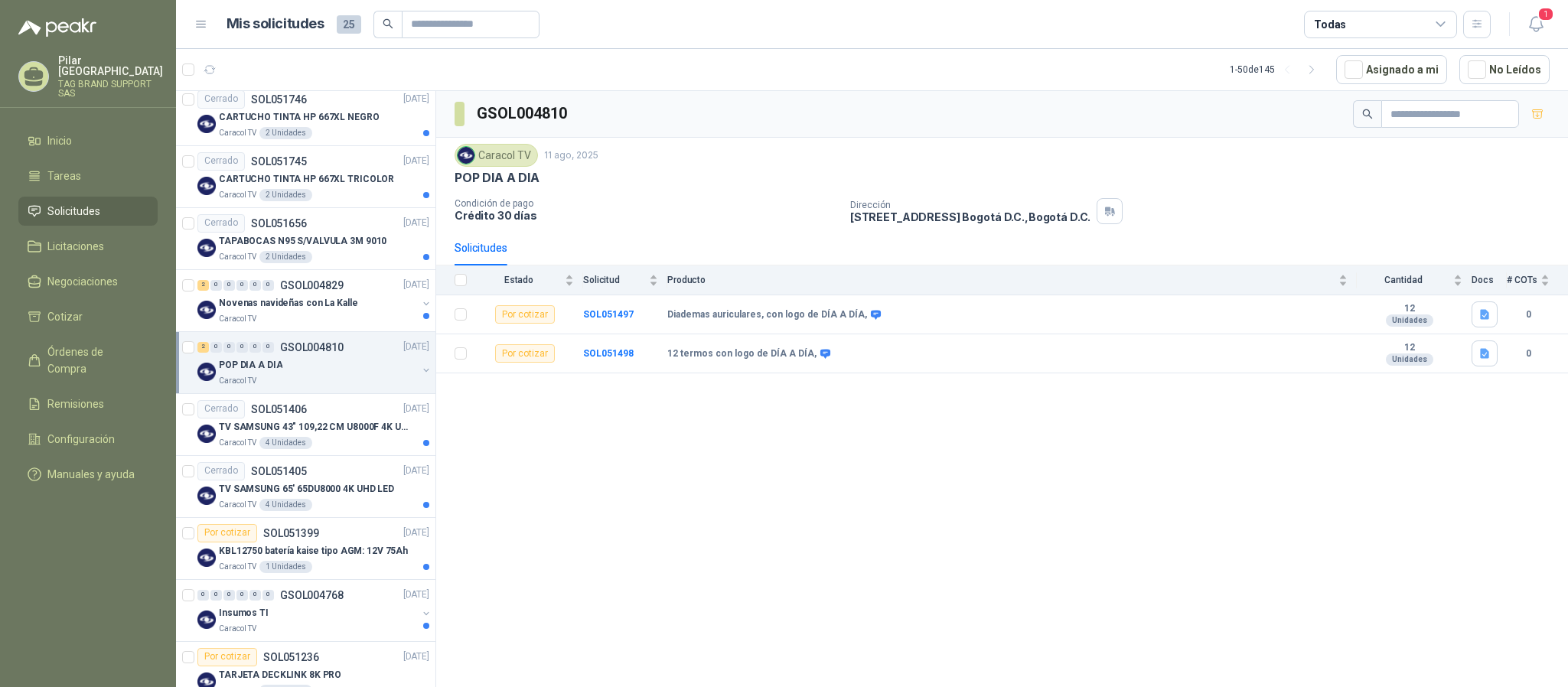
scroll to position [1029, 0]
click at [306, 327] on div "Caracol TV" at bounding box center [318, 320] width 198 height 12
